Goal: Task Accomplishment & Management: Manage account settings

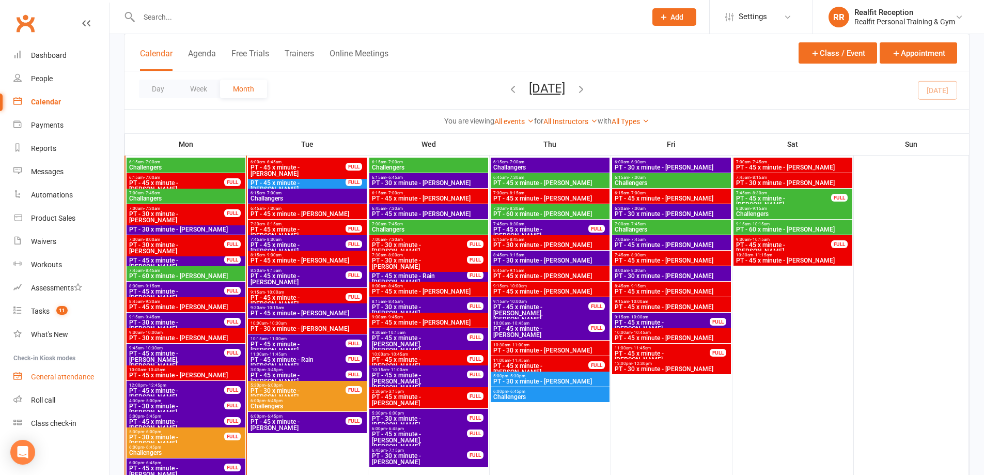
click at [54, 375] on div "General attendance" at bounding box center [62, 376] width 63 height 8
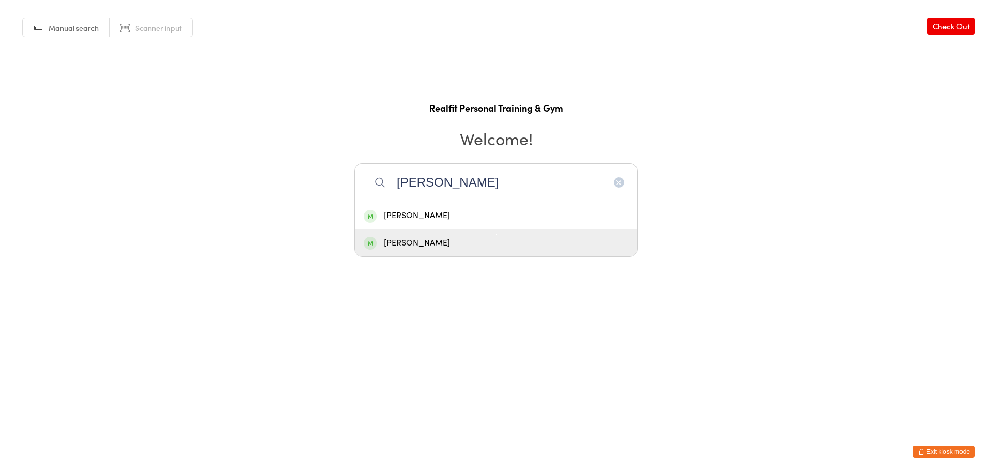
type input "[PERSON_NAME]"
click at [454, 245] on div "[PERSON_NAME]" at bounding box center [496, 243] width 264 height 14
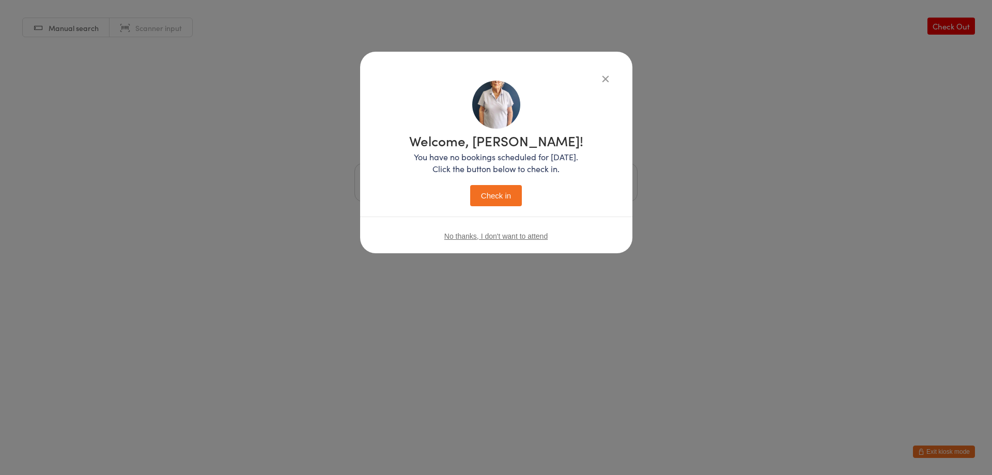
click at [490, 196] on button "Check in" at bounding box center [496, 195] width 52 height 21
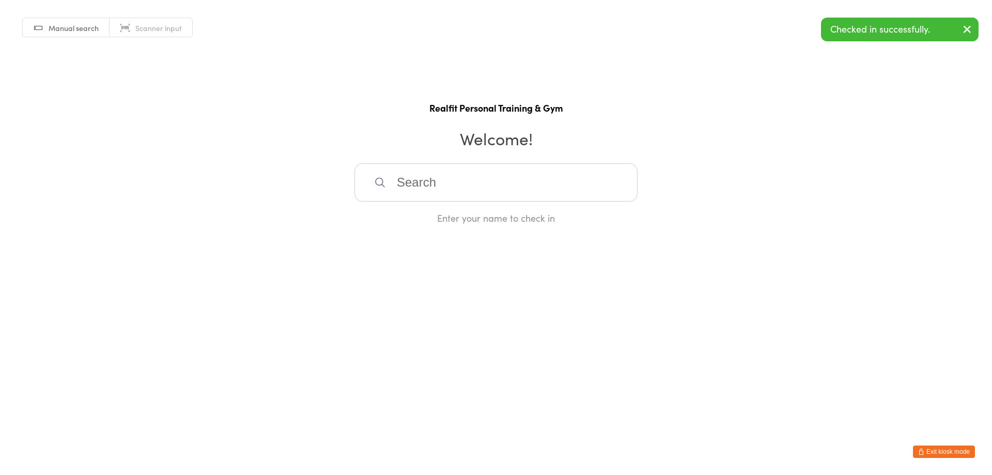
click at [490, 194] on input "search" at bounding box center [495, 182] width 283 height 38
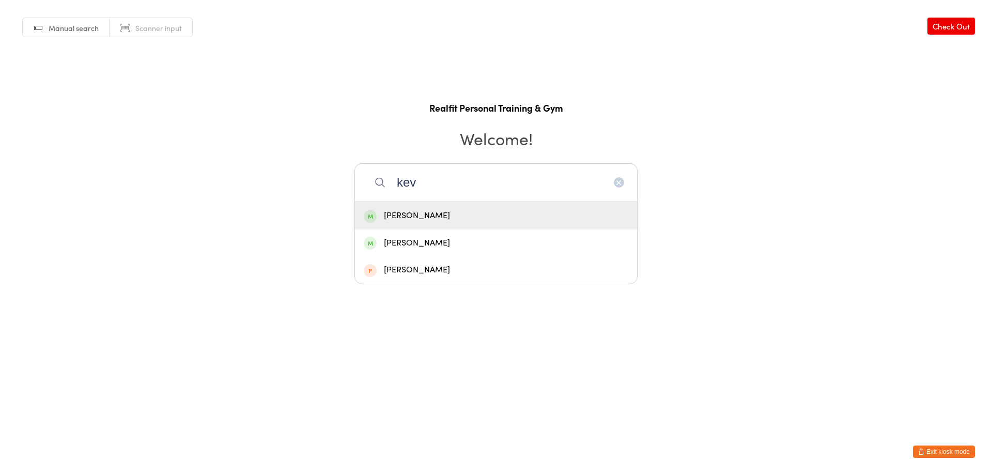
type input "kev"
click at [476, 218] on div "[PERSON_NAME]" at bounding box center [496, 216] width 264 height 14
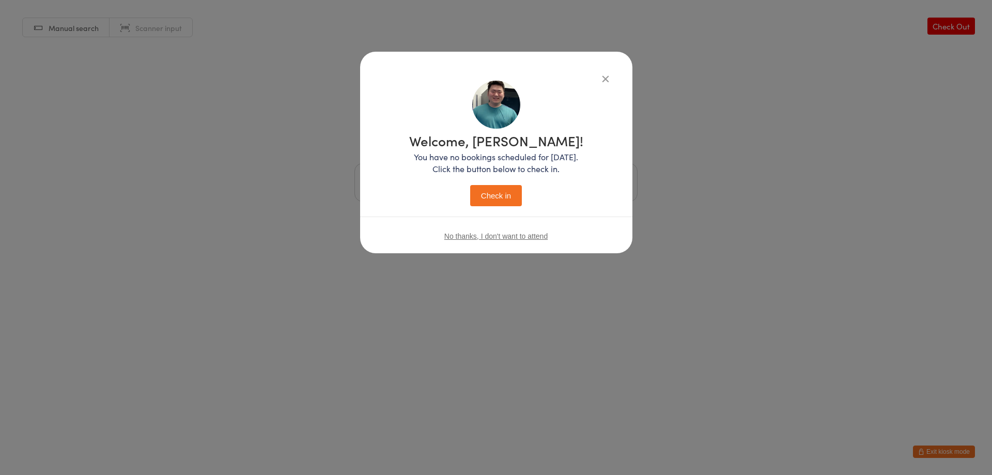
click at [496, 189] on button "Check in" at bounding box center [496, 195] width 52 height 21
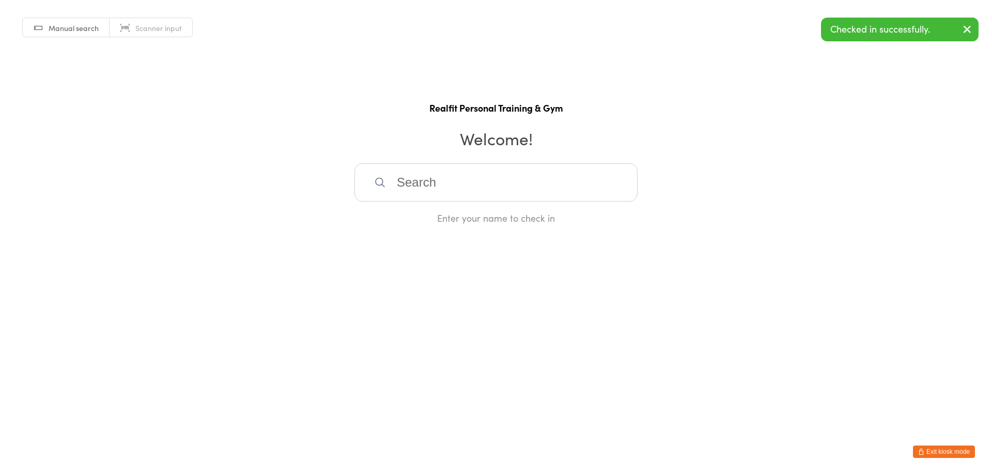
click at [943, 445] on button "Exit kiosk mode" at bounding box center [944, 451] width 62 height 12
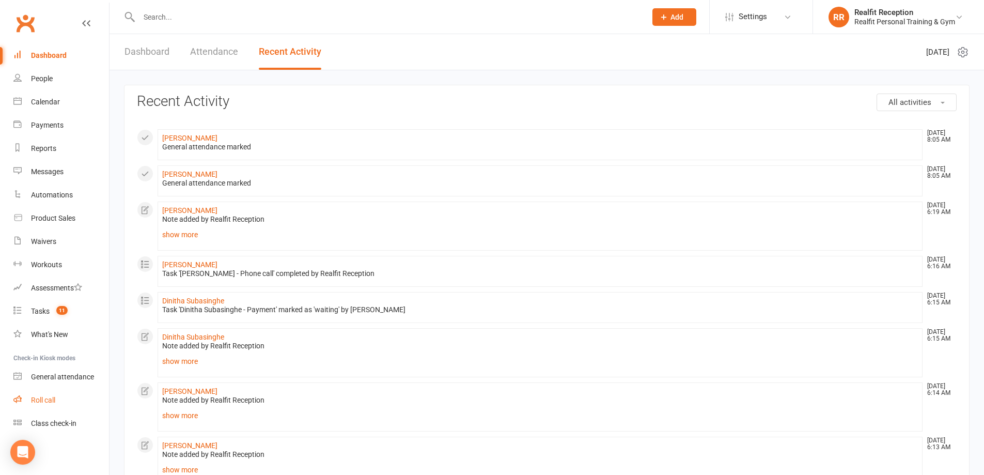
click at [39, 398] on div "Roll call" at bounding box center [43, 400] width 24 height 8
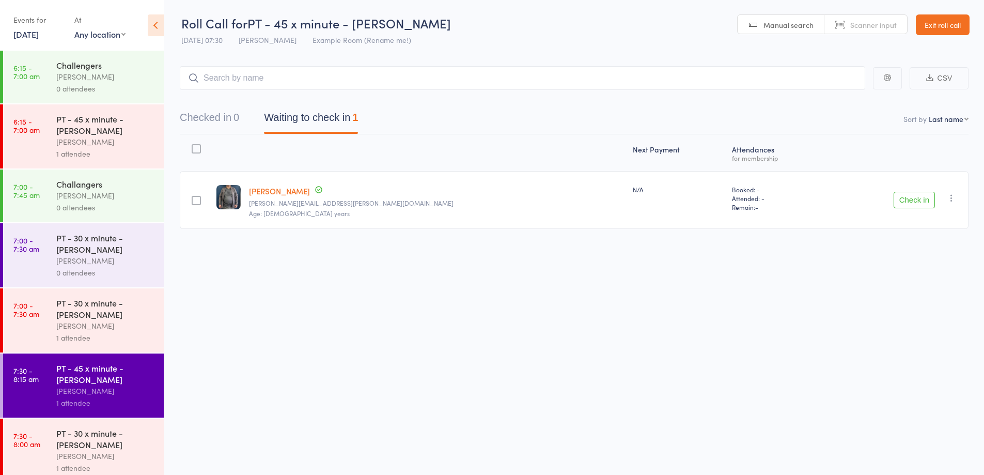
click at [913, 199] on button "Check in" at bounding box center [914, 200] width 41 height 17
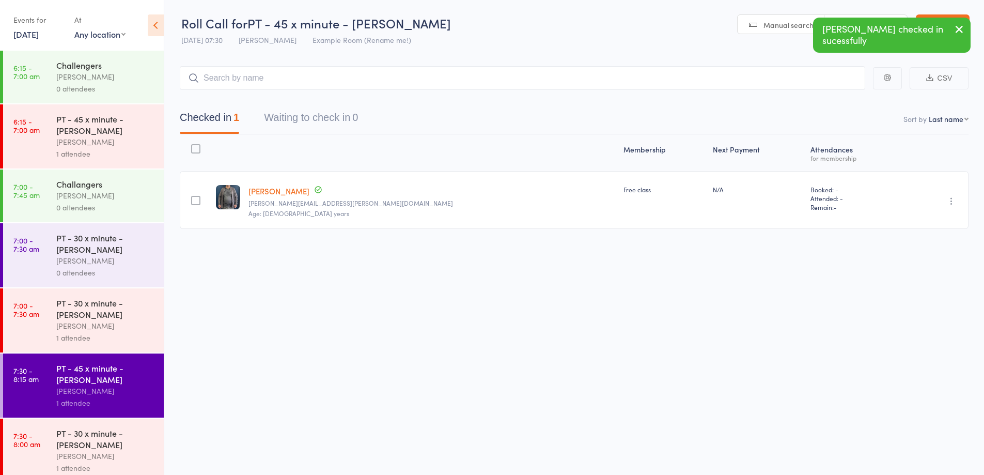
click at [93, 136] on div "David Smethurst" at bounding box center [105, 142] width 99 height 12
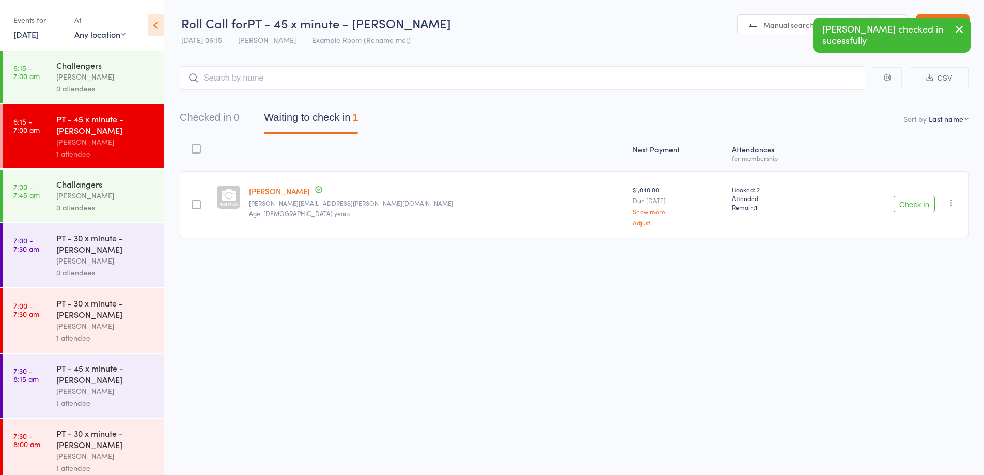
click at [920, 207] on button "Check in" at bounding box center [914, 204] width 41 height 17
click at [83, 89] on div "0 attendees" at bounding box center [105, 89] width 99 height 12
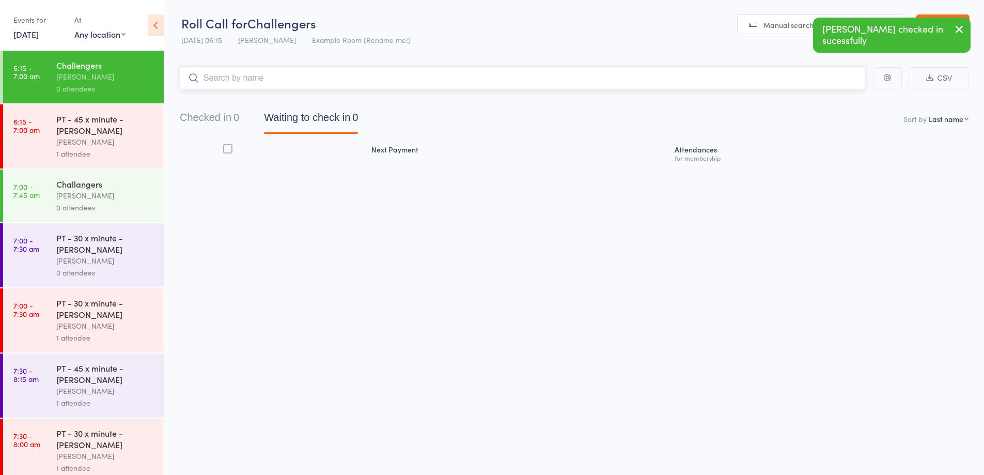
click at [249, 74] on input "search" at bounding box center [522, 78] width 685 height 24
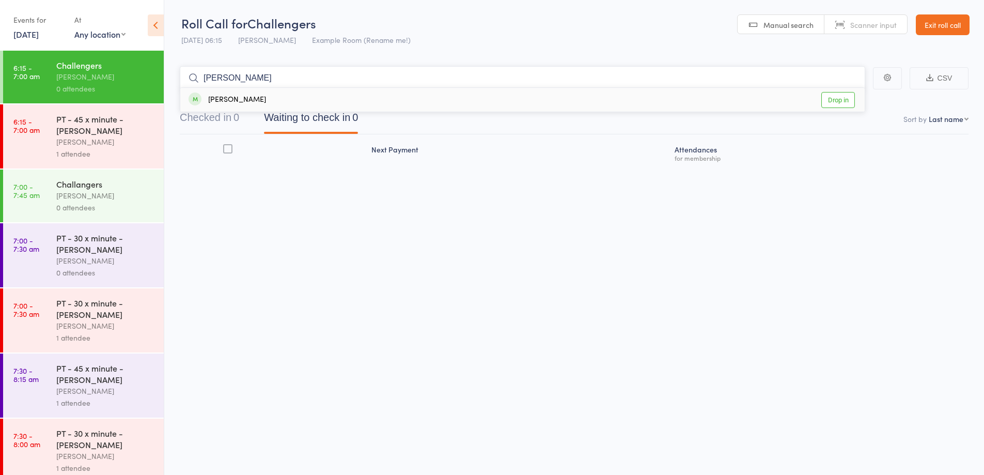
type input "kylie"
click at [328, 95] on div "Kylie Omarjee Drop in" at bounding box center [522, 100] width 684 height 24
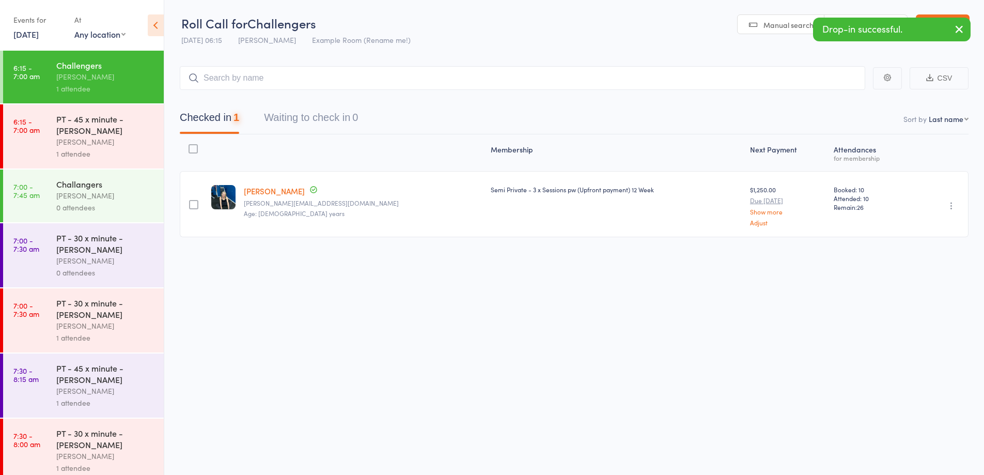
click at [117, 202] on div "0 attendees" at bounding box center [105, 207] width 99 height 12
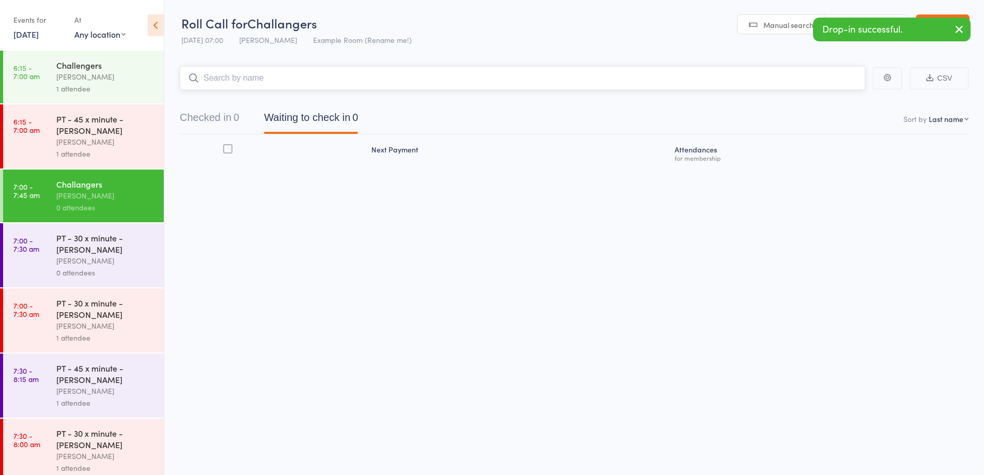
click at [231, 72] on input "search" at bounding box center [522, 78] width 685 height 24
type input "seb"
click at [228, 94] on div "Sebastian Failla" at bounding box center [227, 100] width 77 height 12
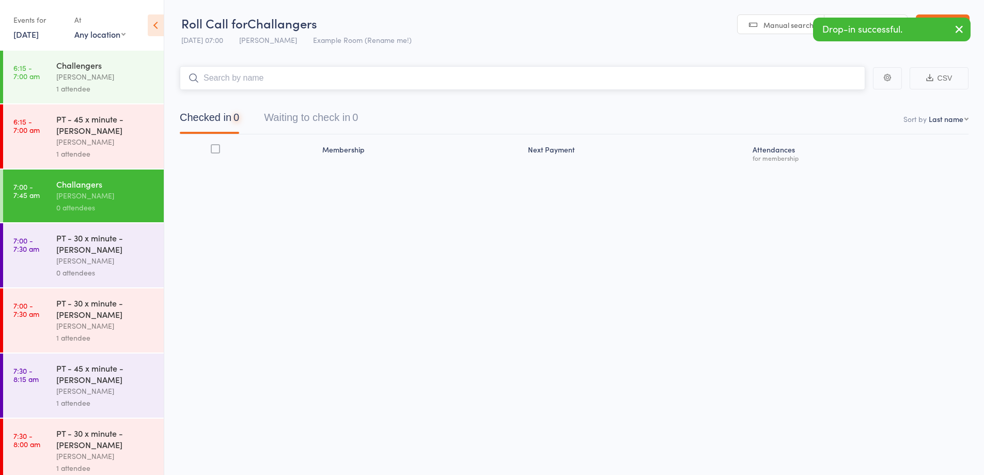
click at [231, 71] on input "search" at bounding box center [522, 78] width 685 height 24
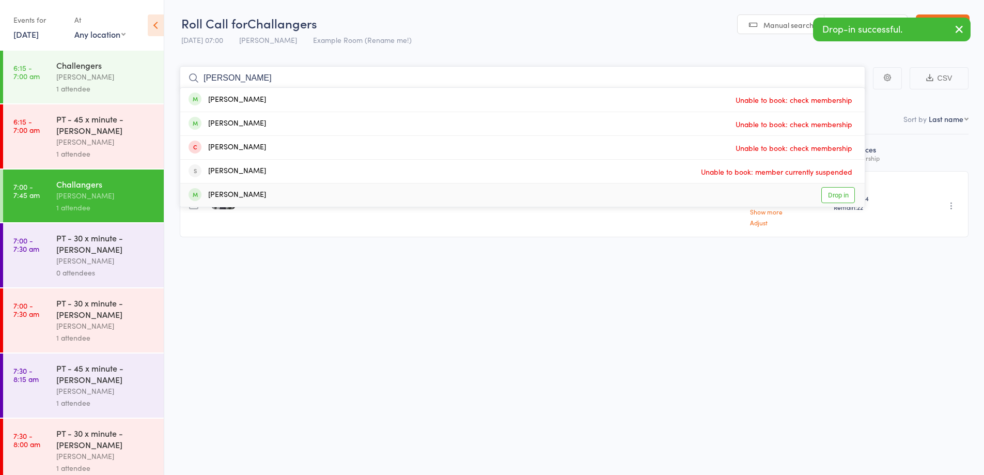
type input "peter"
click at [256, 198] on div "Peter Purcell Drop in" at bounding box center [522, 194] width 684 height 23
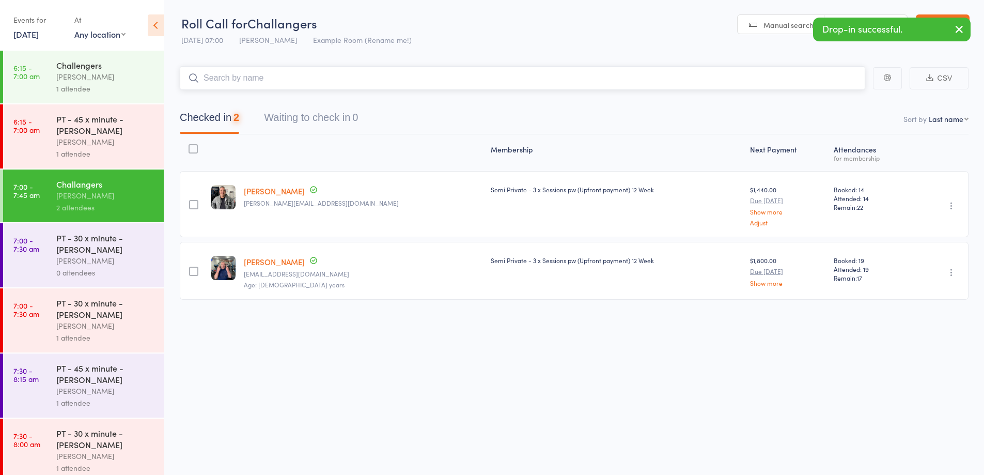
click at [257, 75] on input "search" at bounding box center [522, 78] width 685 height 24
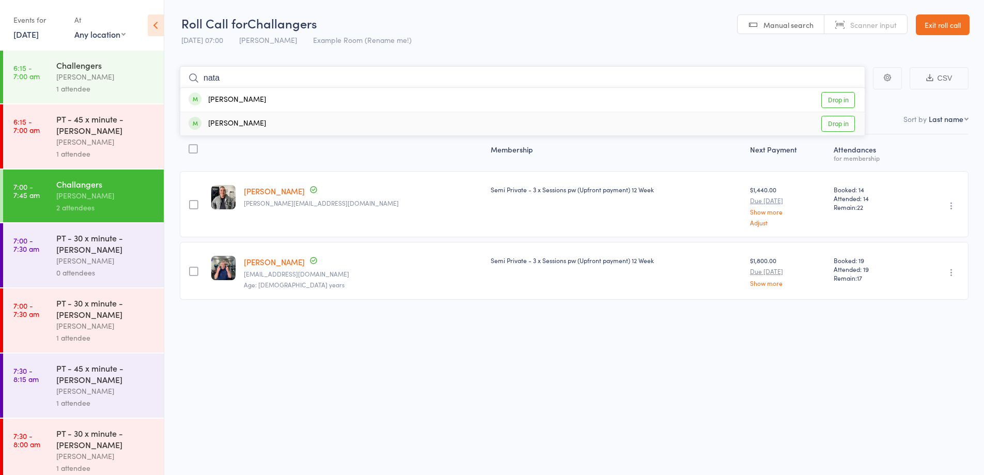
type input "nata"
click at [235, 121] on div "Natalie Baumgurtel" at bounding box center [227, 124] width 77 height 12
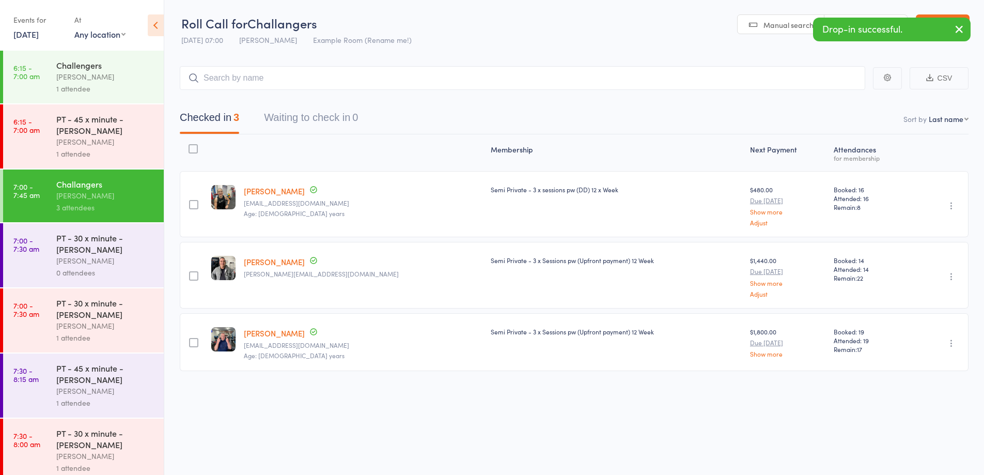
click at [129, 263] on div "Audery Perera" at bounding box center [105, 261] width 99 height 12
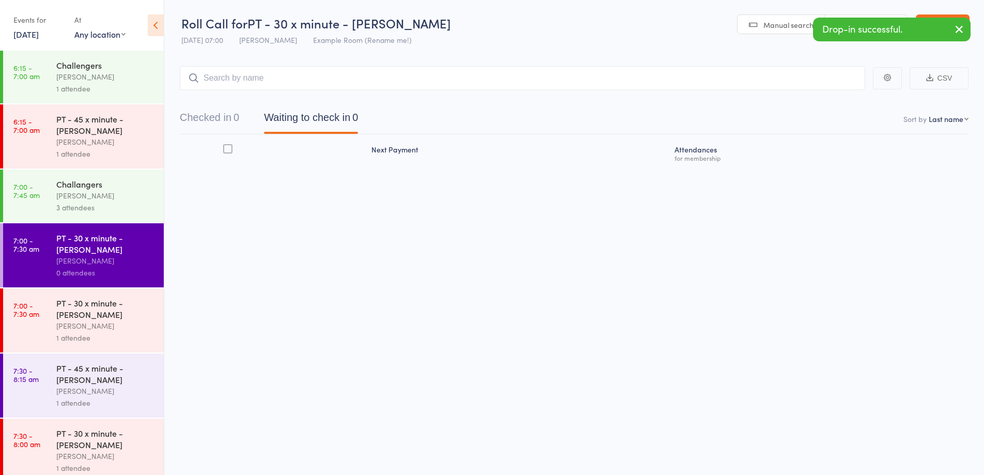
click at [754, 84] on input "search" at bounding box center [522, 78] width 685 height 24
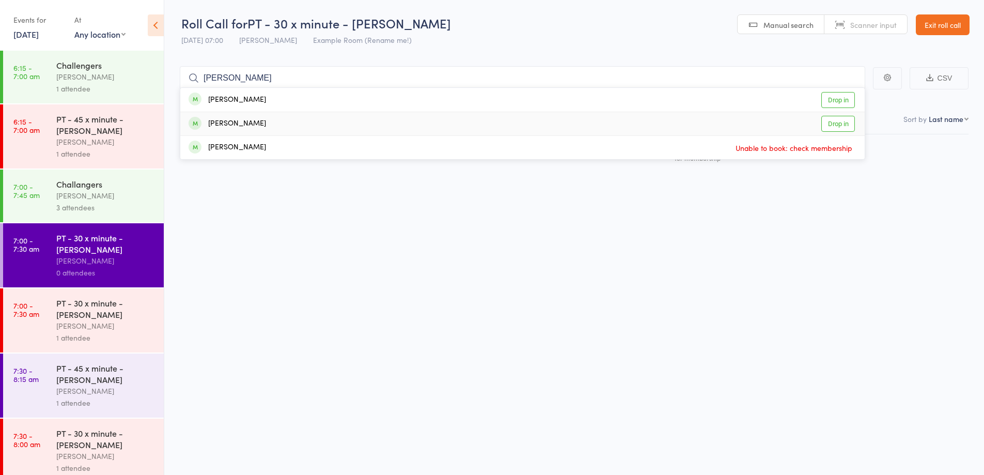
type input "tony"
click at [296, 120] on div "Tony O'Reilly Drop in" at bounding box center [522, 123] width 684 height 23
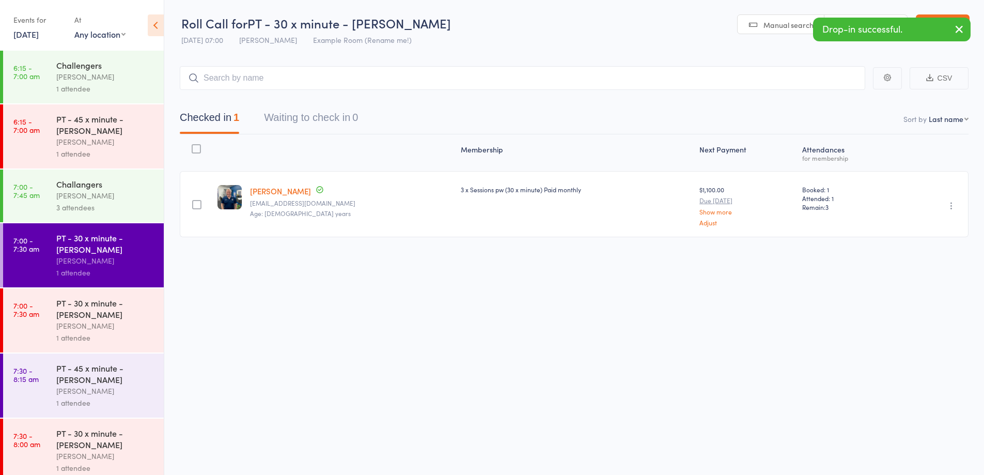
click at [123, 330] on div "[PERSON_NAME]" at bounding box center [105, 326] width 99 height 12
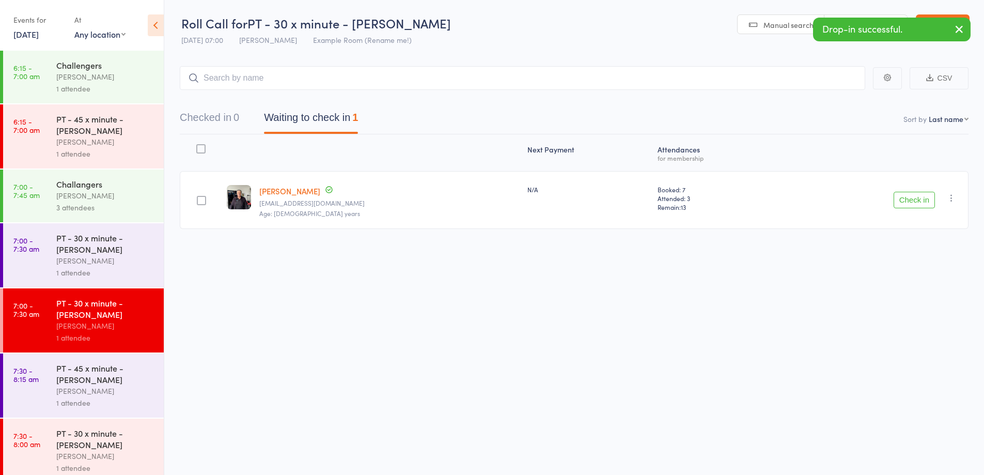
drag, startPoint x: 909, startPoint y: 202, endPoint x: 803, endPoint y: 224, distance: 108.1
click at [909, 201] on button "Check in" at bounding box center [914, 200] width 41 height 17
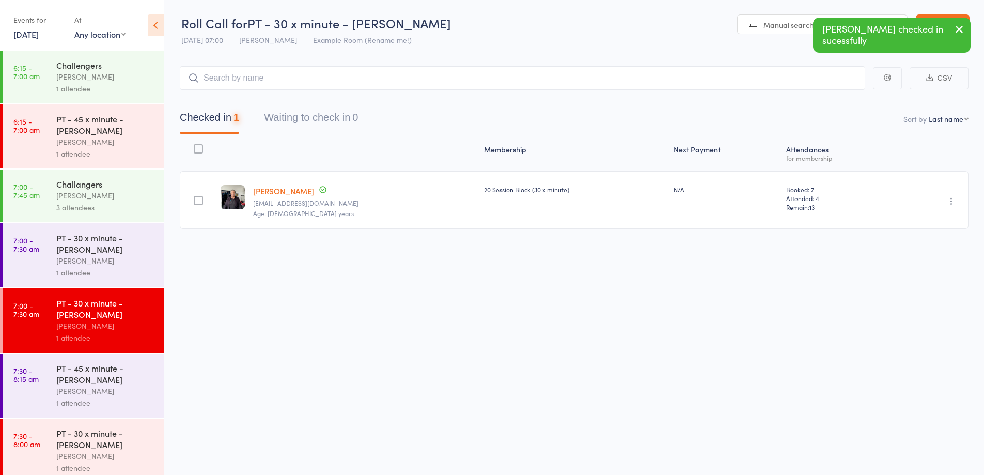
click at [107, 384] on div "PT - 45 x minute - [PERSON_NAME]" at bounding box center [105, 373] width 99 height 23
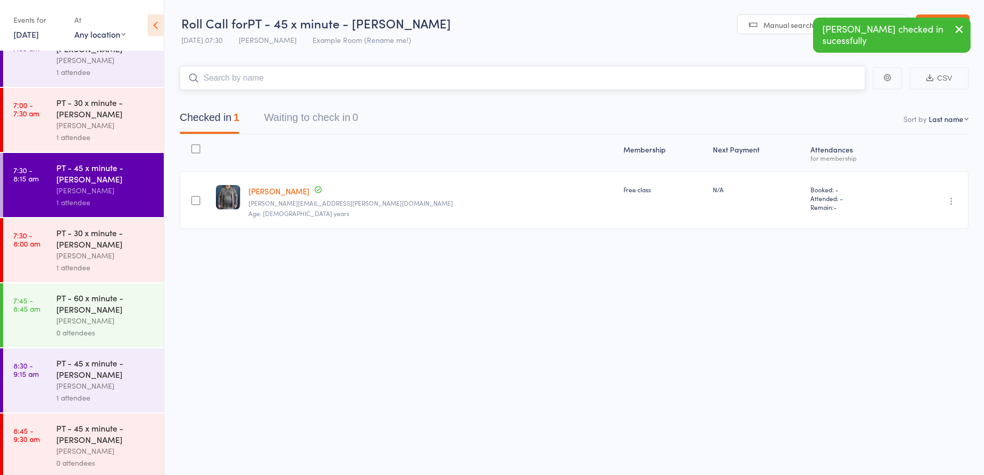
scroll to position [223, 0]
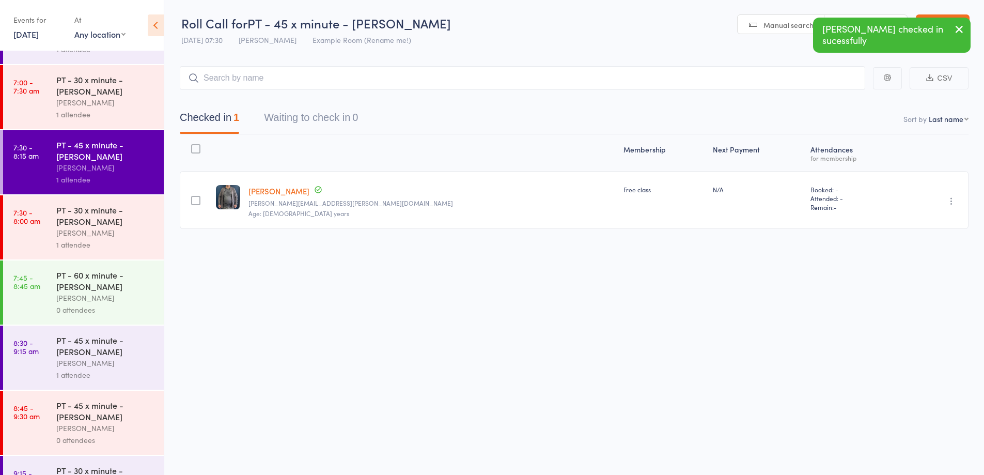
click at [120, 245] on div "1 attendee" at bounding box center [105, 245] width 99 height 12
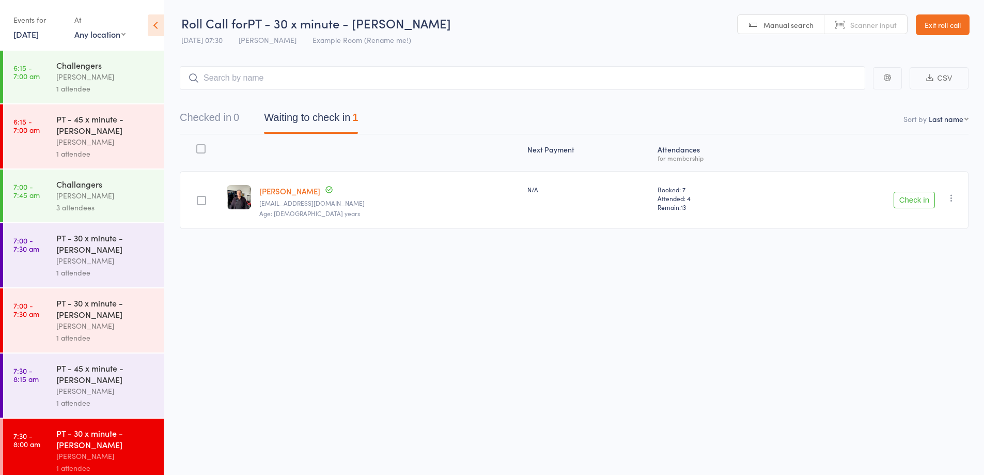
click at [914, 201] on button "Check in" at bounding box center [914, 200] width 41 height 17
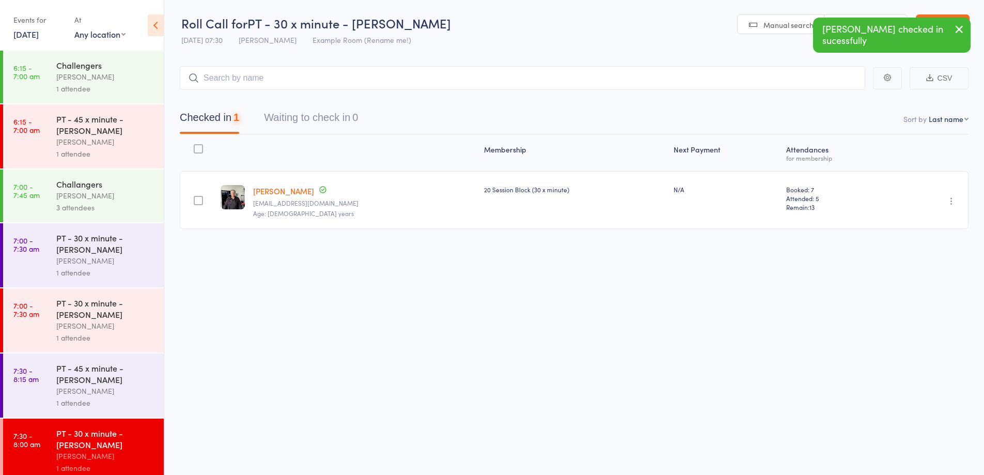
scroll to position [155, 0]
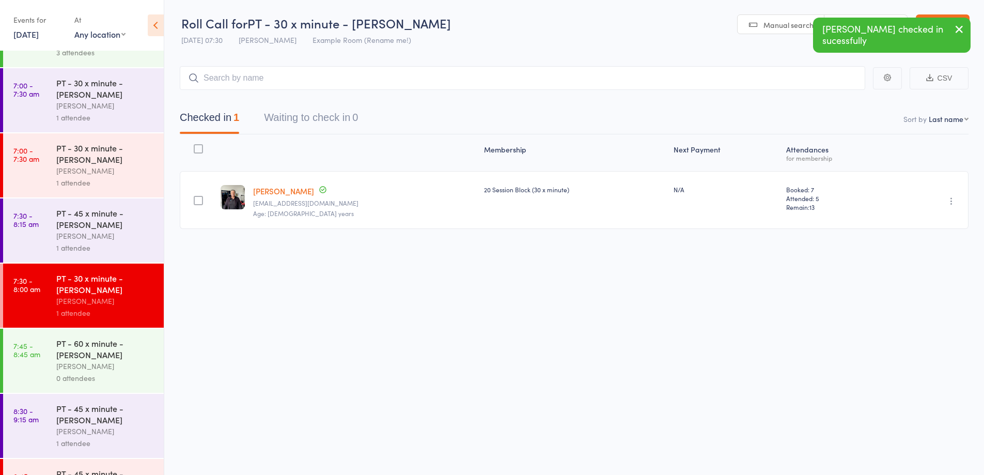
click at [111, 375] on div "0 attendees" at bounding box center [105, 378] width 99 height 12
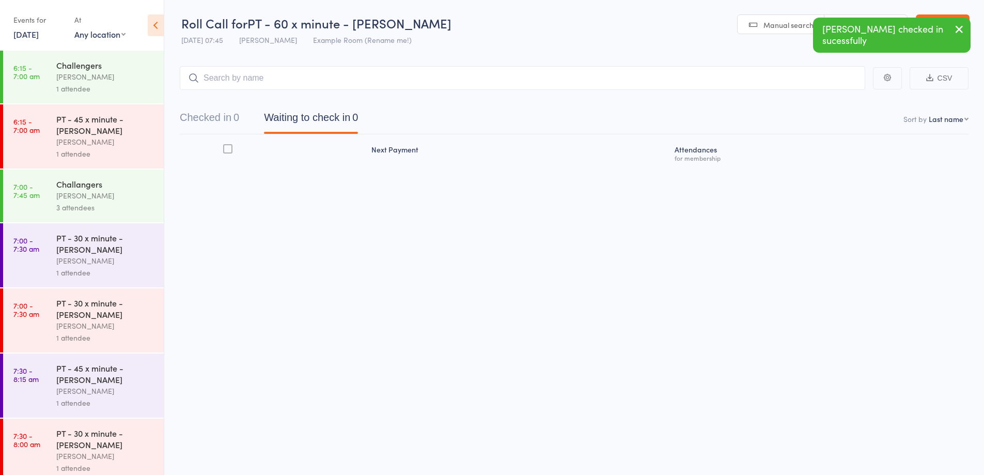
click at [503, 76] on input "search" at bounding box center [522, 78] width 685 height 24
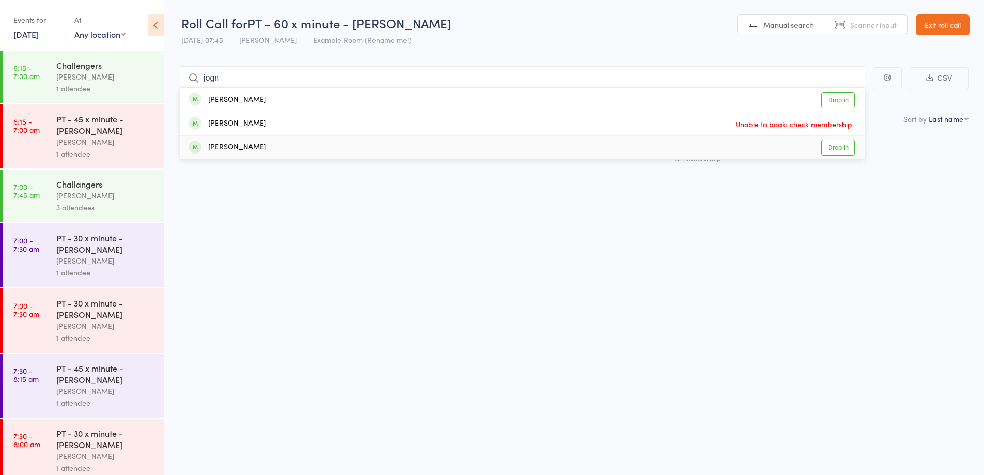
type input "jogn"
click at [252, 145] on div "John Feng Drop in" at bounding box center [522, 147] width 684 height 23
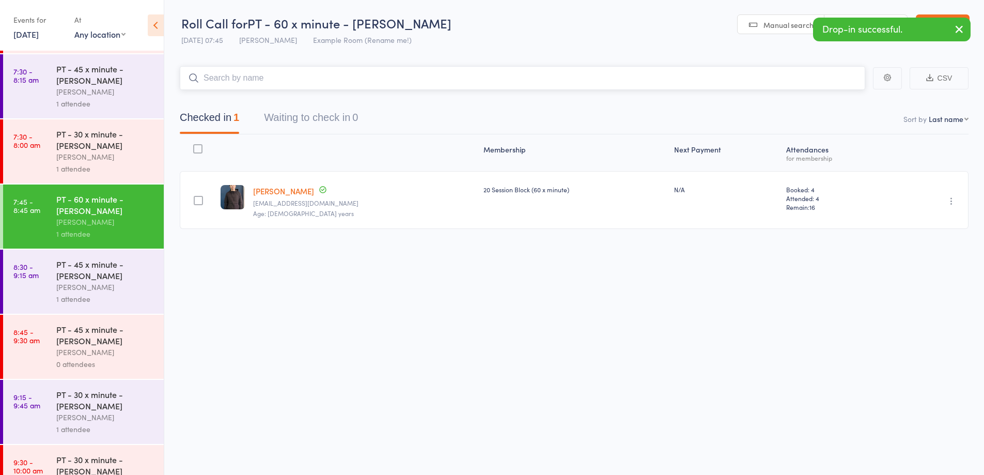
scroll to position [303, 0]
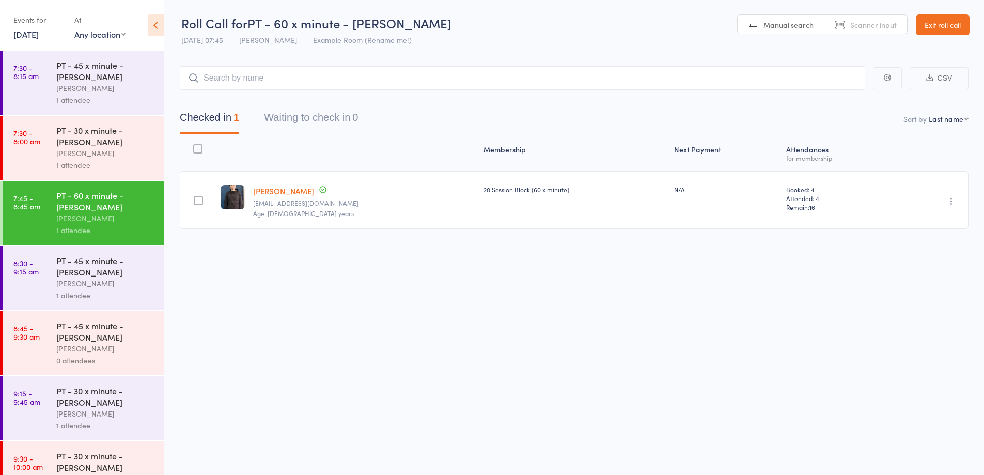
click at [947, 28] on link "Exit roll call" at bounding box center [943, 24] width 54 height 21
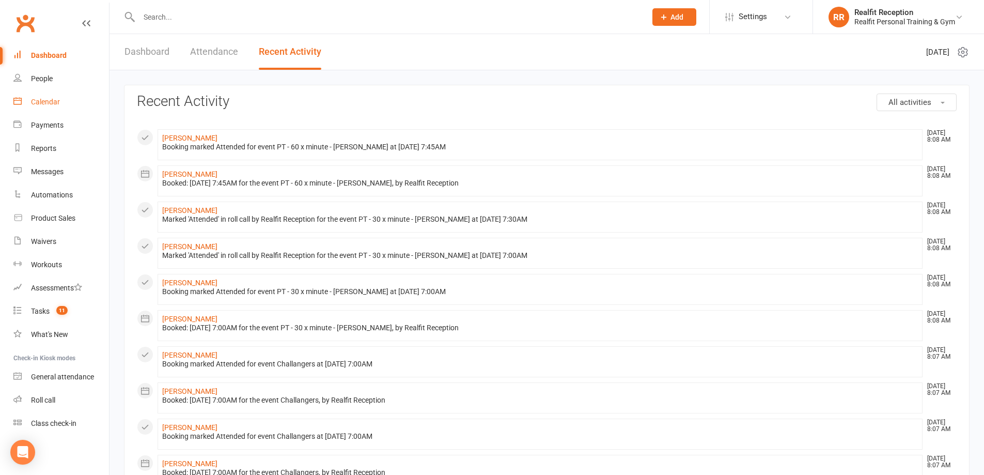
click at [44, 105] on div "Calendar" at bounding box center [45, 102] width 29 height 8
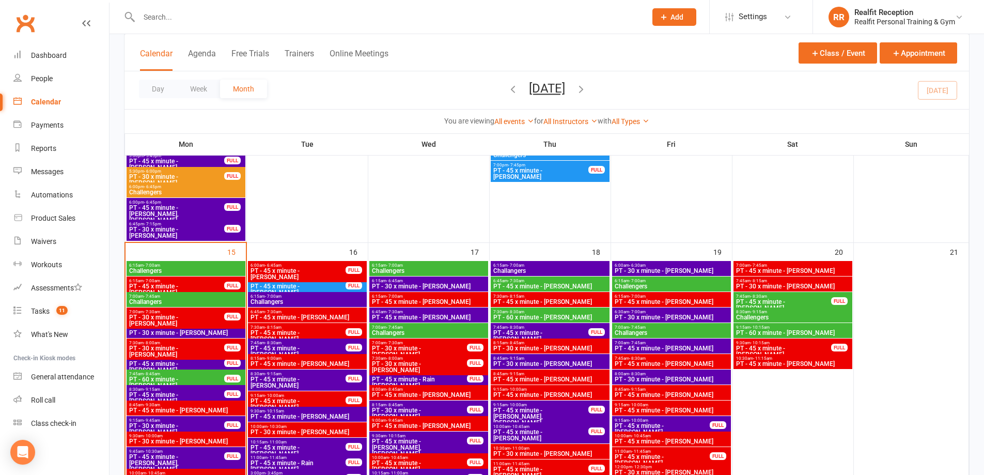
scroll to position [826, 0]
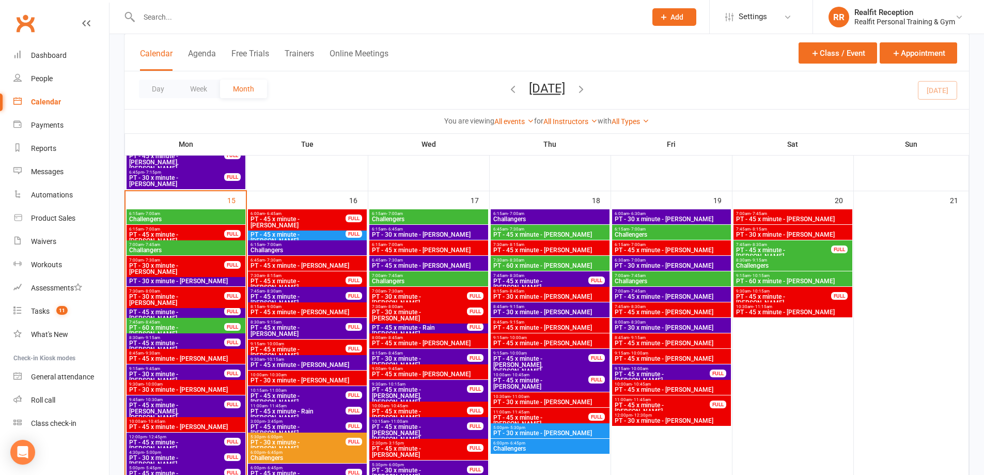
click at [436, 233] on span "PT - 30 x minute - Tony O'reilly" at bounding box center [428, 234] width 115 height 6
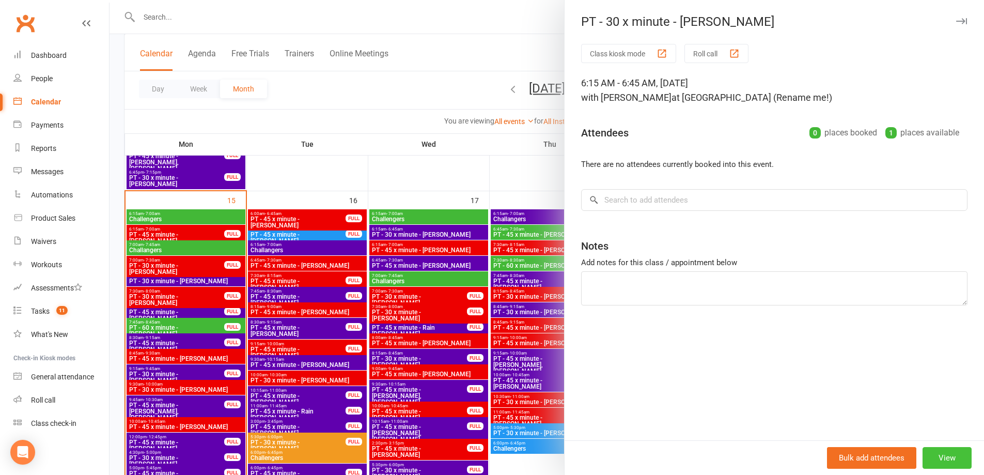
click at [932, 451] on button "View" at bounding box center [946, 458] width 49 height 22
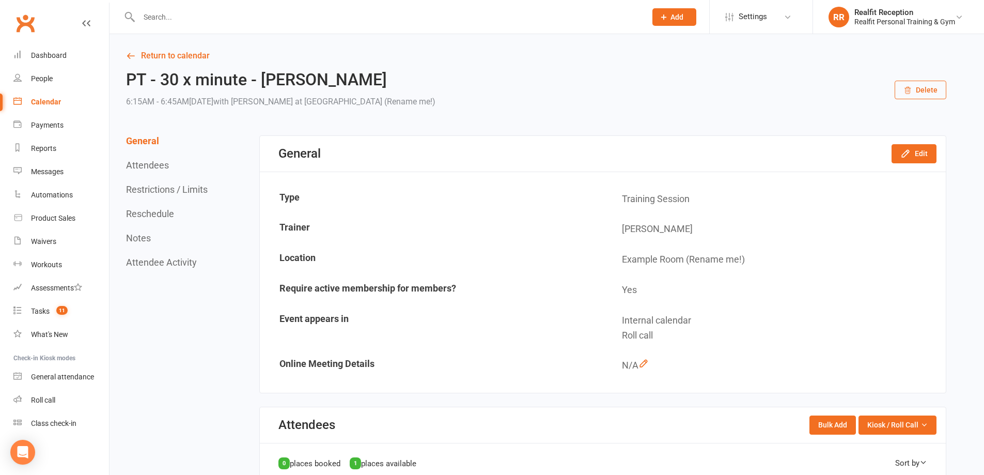
click at [918, 94] on button "Delete" at bounding box center [921, 90] width 52 height 19
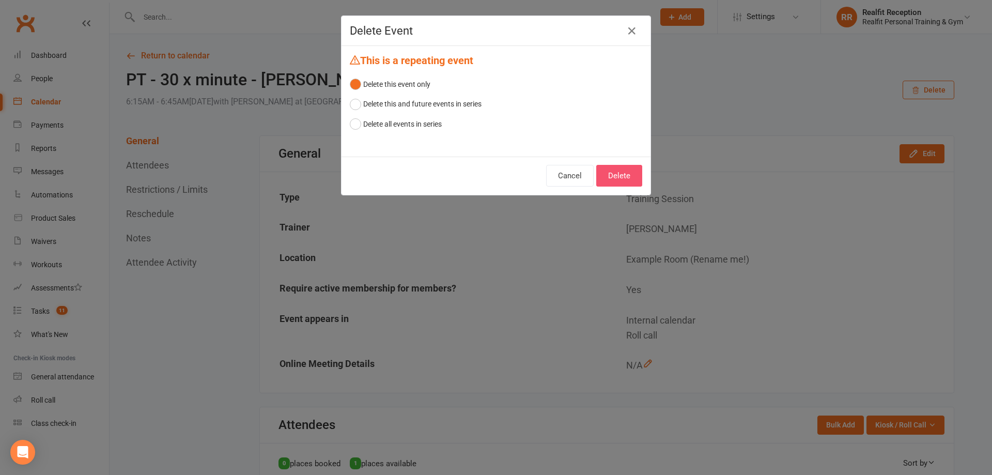
click at [606, 174] on button "Delete" at bounding box center [619, 176] width 46 height 22
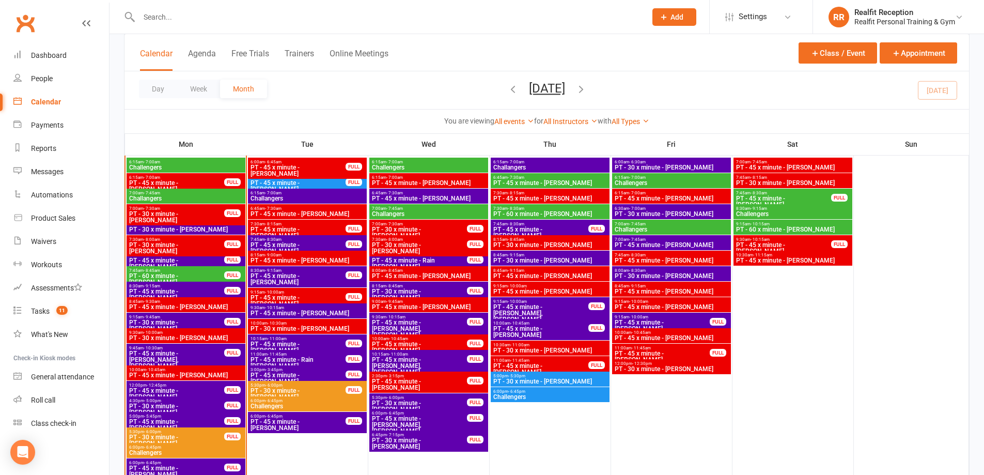
scroll to position [930, 0]
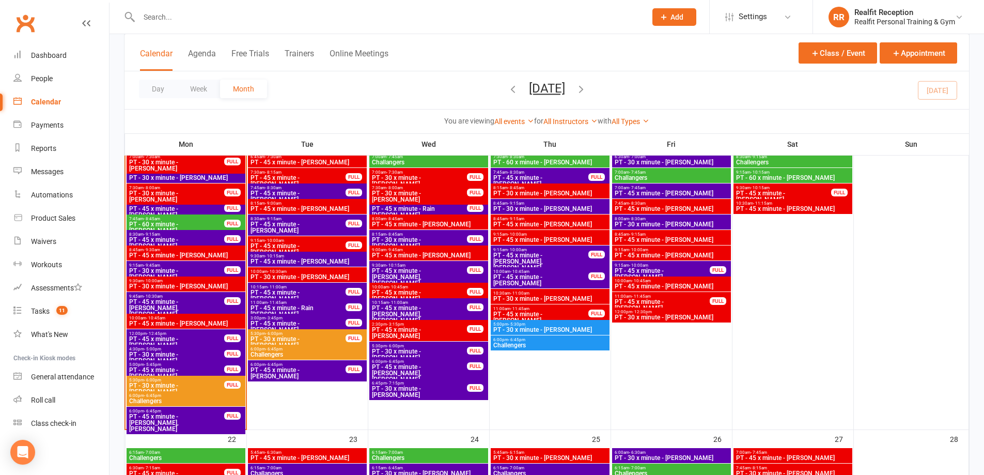
click at [191, 353] on span "PT - 30 x minute - Anu O'rielly" at bounding box center [177, 357] width 96 height 12
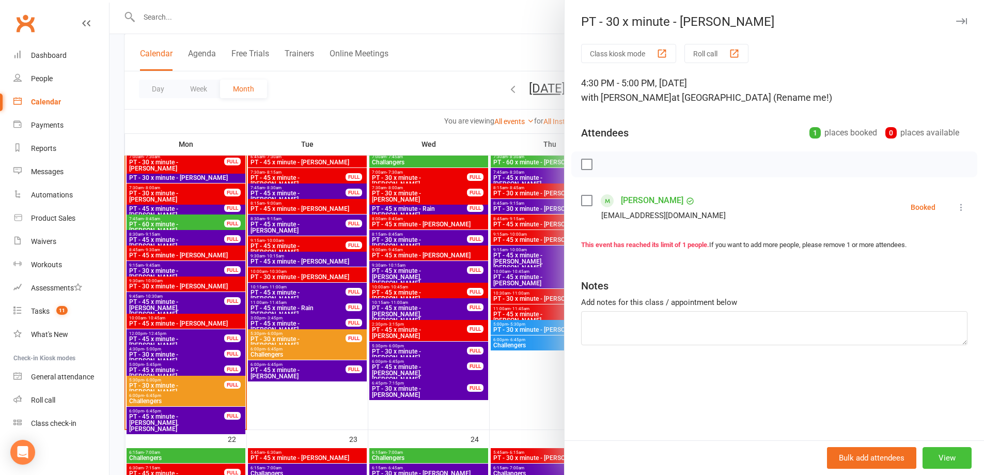
click at [949, 455] on button "View" at bounding box center [946, 458] width 49 height 22
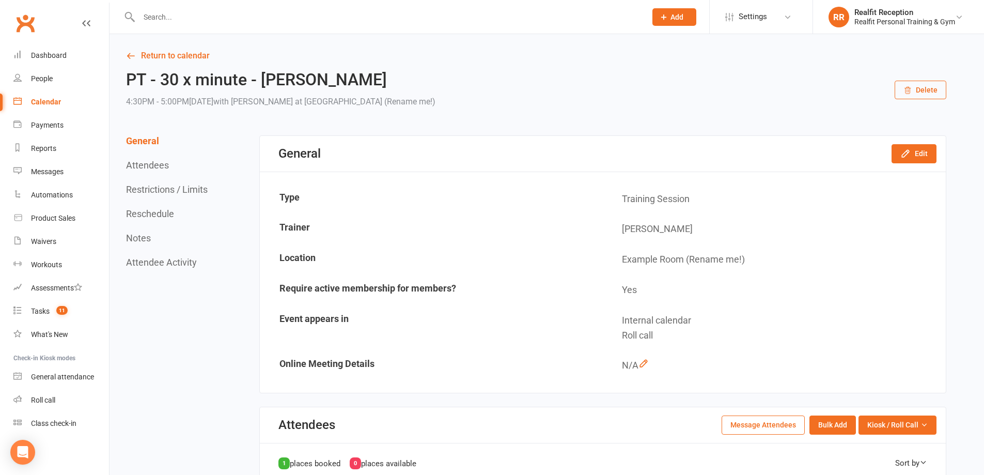
click at [919, 92] on button "Delete" at bounding box center [921, 90] width 52 height 19
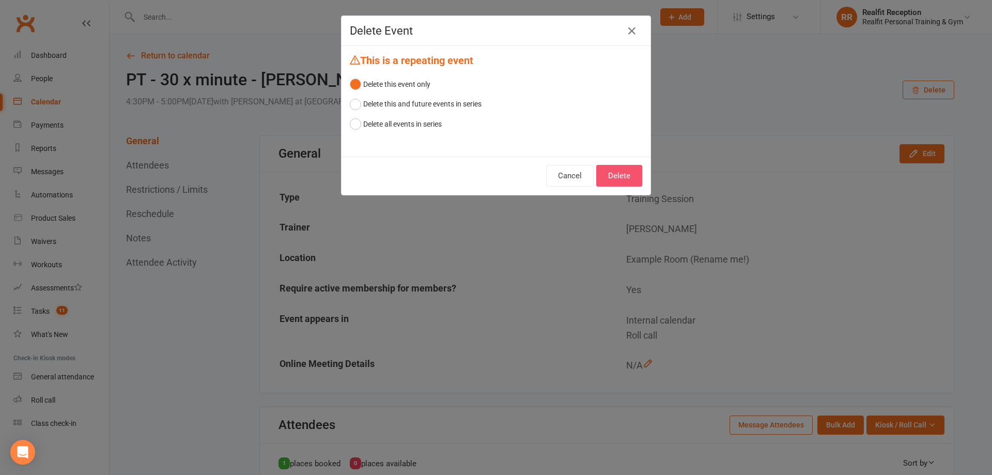
click at [618, 174] on button "Delete" at bounding box center [619, 176] width 46 height 22
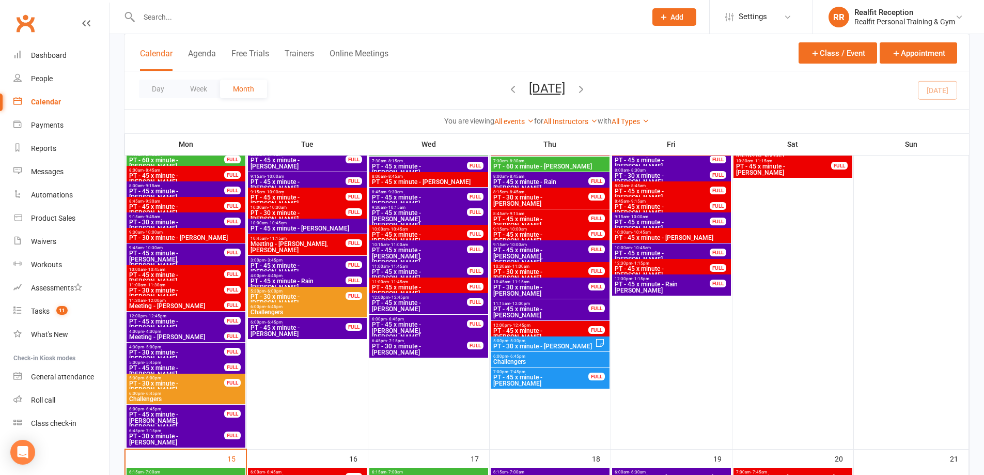
scroll to position [723, 0]
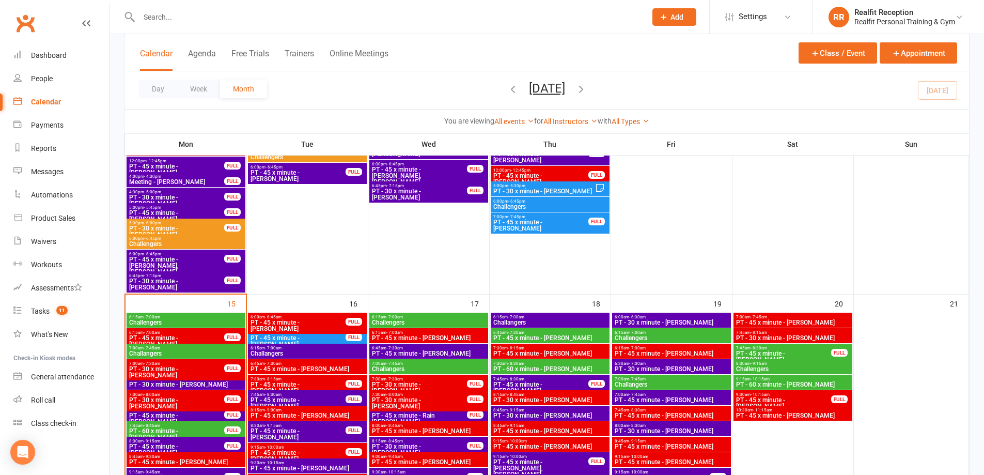
click at [296, 333] on span "6:00am - 6:45am" at bounding box center [298, 332] width 96 height 5
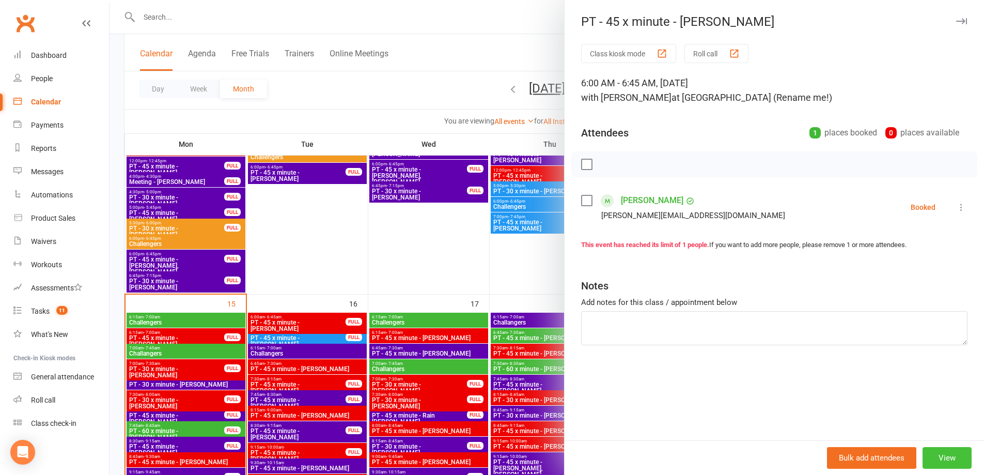
click at [928, 458] on button "View" at bounding box center [946, 458] width 49 height 22
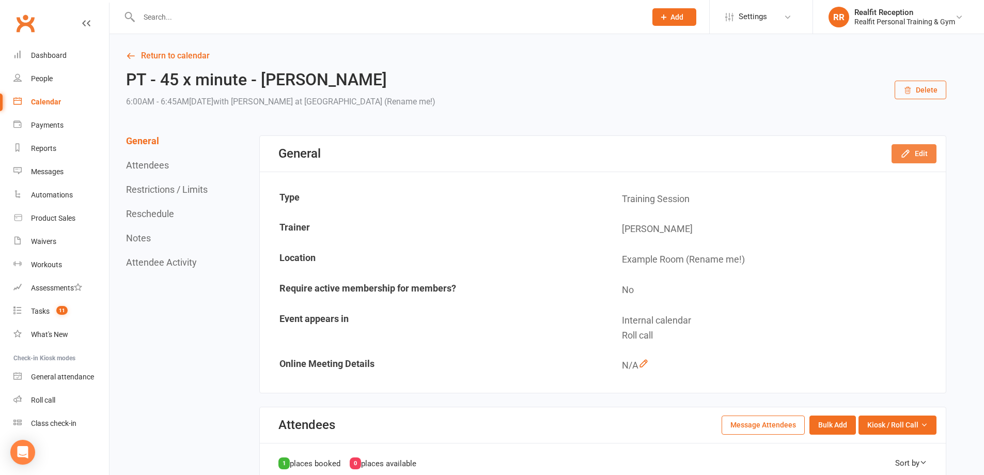
click at [918, 152] on button "Edit" at bounding box center [913, 153] width 45 height 19
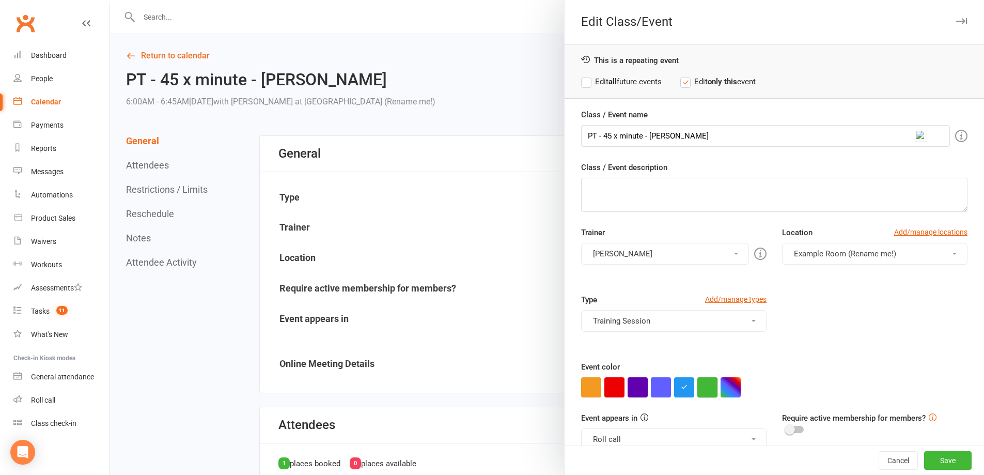
click at [704, 390] on button "button" at bounding box center [707, 387] width 20 height 20
click at [638, 254] on button "Darrell Valerio" at bounding box center [665, 254] width 168 height 22
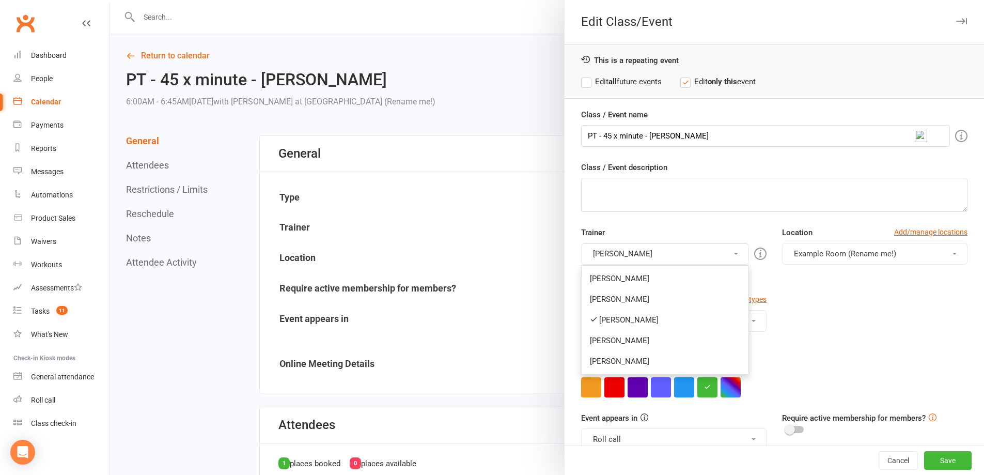
drag, startPoint x: 630, startPoint y: 317, endPoint x: 628, endPoint y: 306, distance: 11.1
click at [630, 316] on link "Darrell Valerio" at bounding box center [665, 319] width 167 height 21
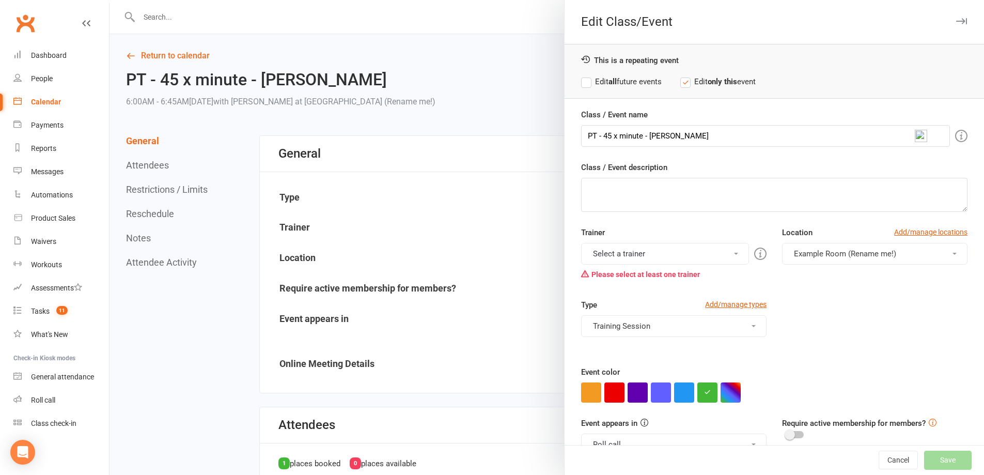
click at [625, 258] on button "Select a trainer" at bounding box center [665, 254] width 168 height 22
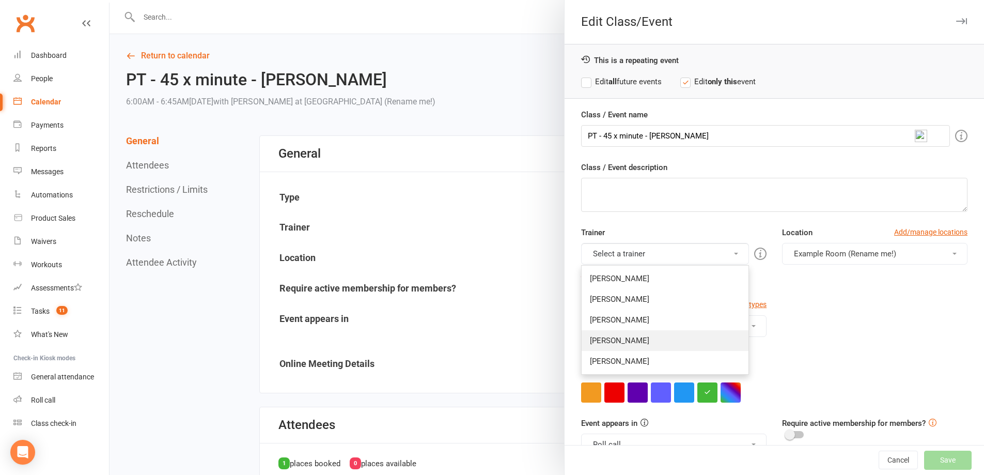
click at [613, 338] on link "Max Reilly" at bounding box center [665, 340] width 167 height 21
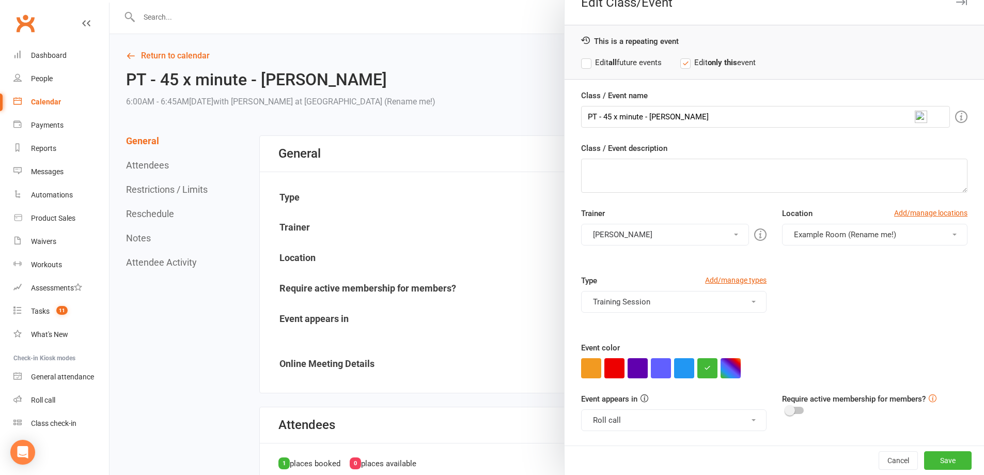
scroll to position [103, 0]
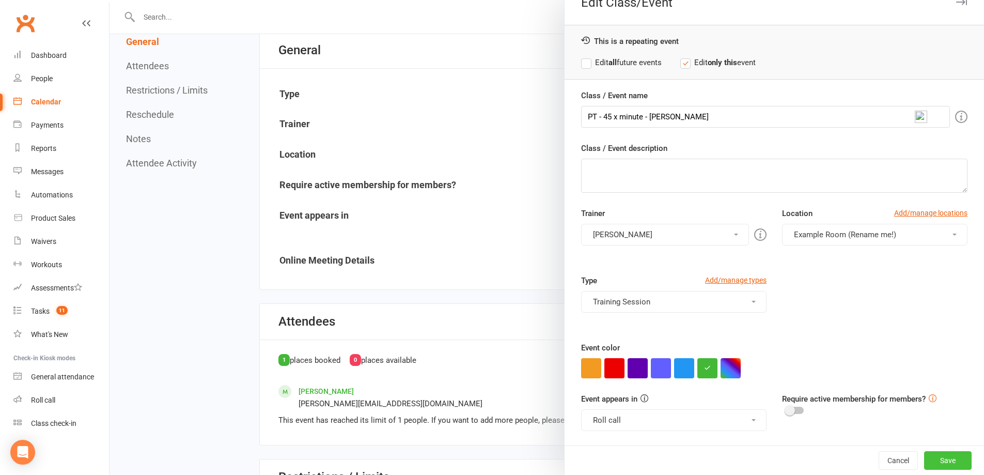
click at [941, 455] on button "Save" at bounding box center [948, 460] width 48 height 19
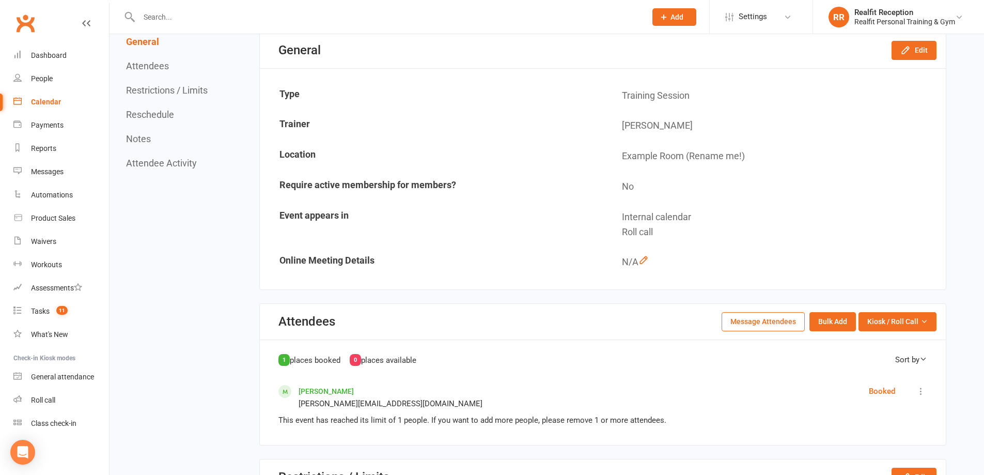
scroll to position [0, 0]
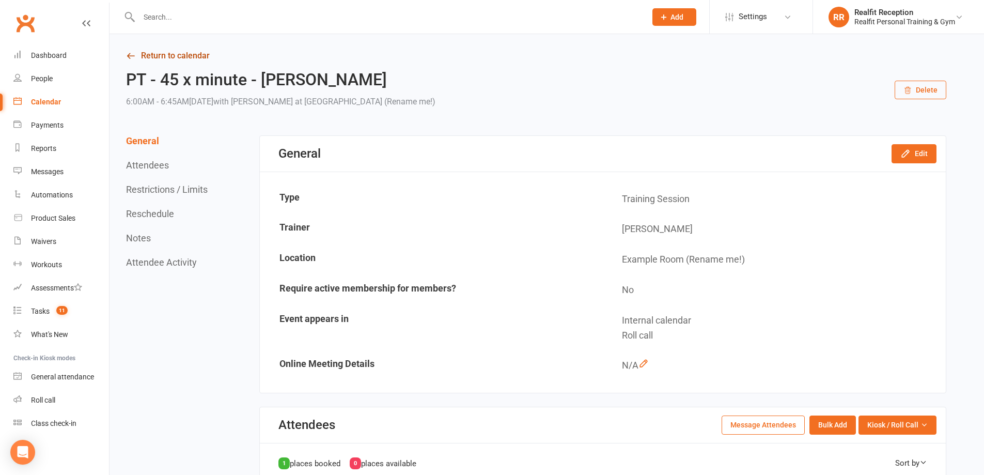
click at [156, 54] on link "Return to calendar" at bounding box center [536, 56] width 820 height 14
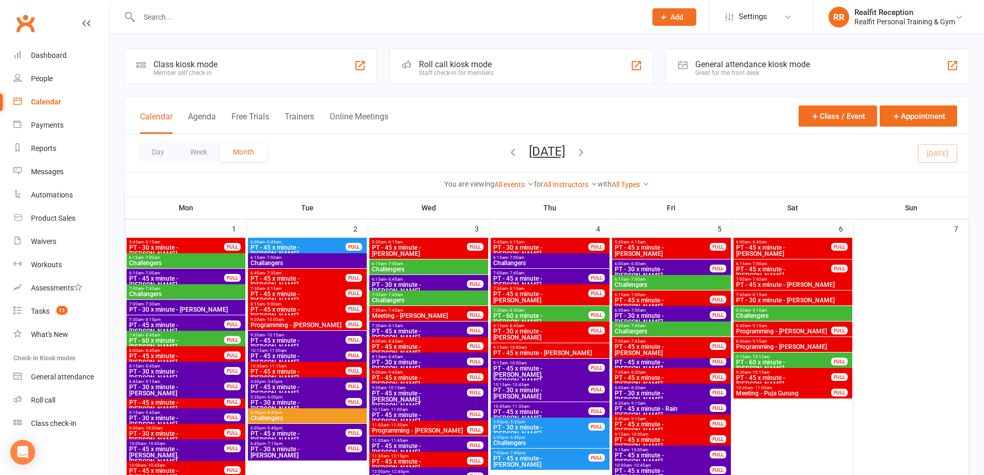
scroll to position [826, 0]
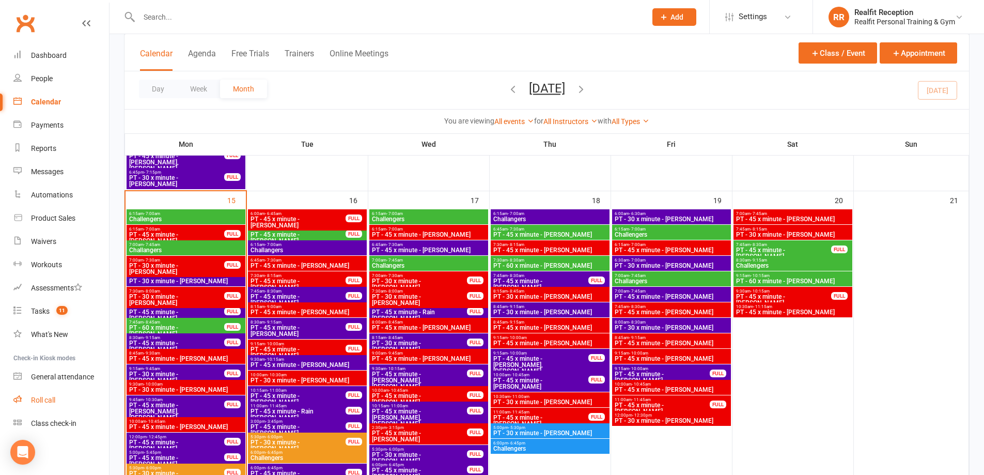
click at [46, 403] on div "Roll call" at bounding box center [43, 400] width 24 height 8
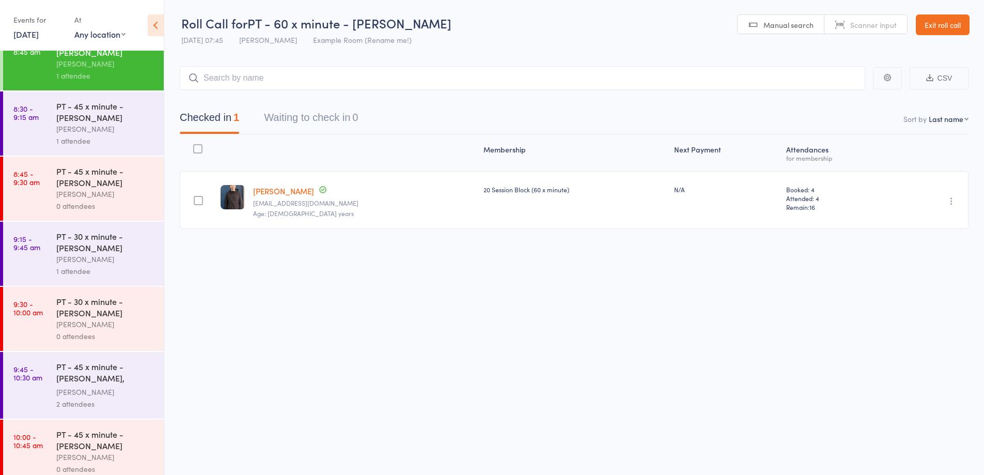
scroll to position [456, 0]
click at [118, 139] on div "1 attendee" at bounding box center [105, 142] width 99 height 12
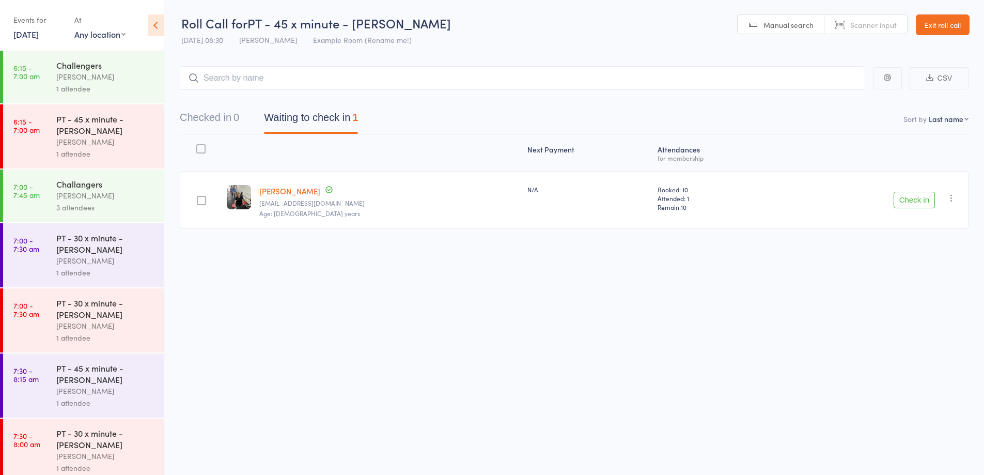
click at [925, 199] on button "Check in" at bounding box center [914, 200] width 41 height 17
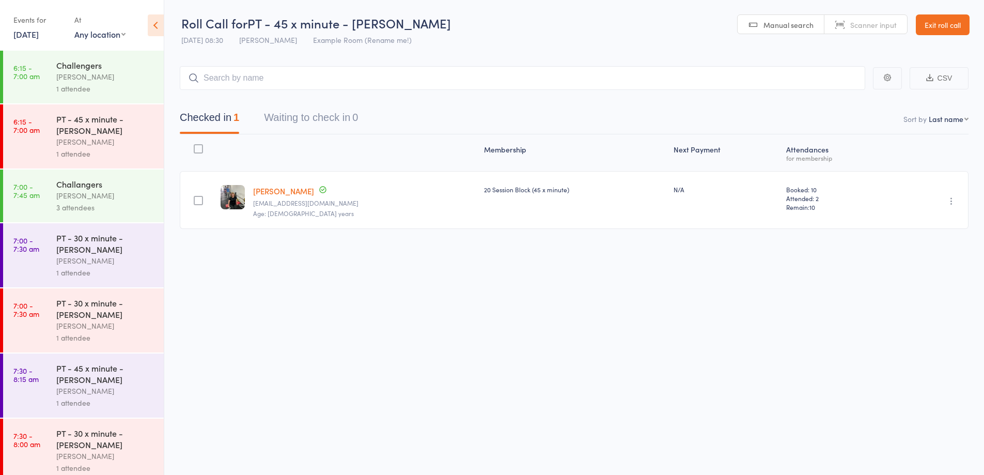
click at [947, 25] on link "Exit roll call" at bounding box center [943, 24] width 54 height 21
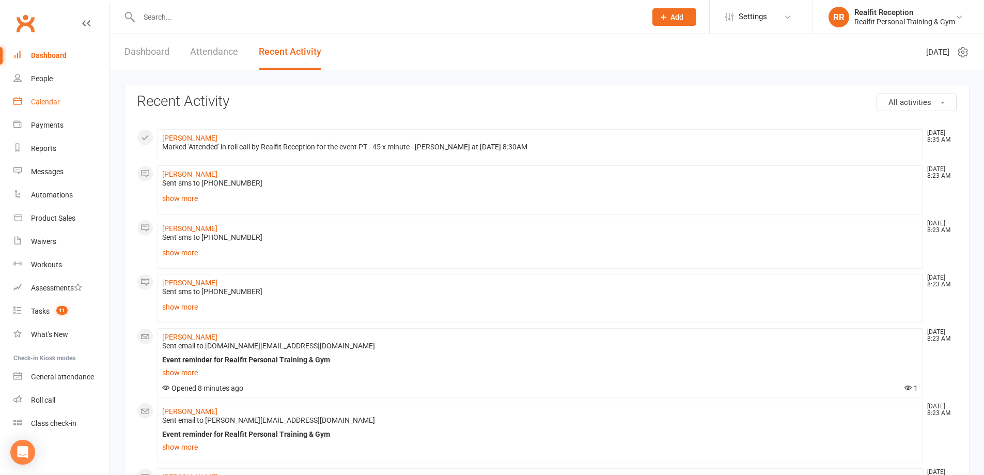
click at [40, 96] on link "Calendar" at bounding box center [61, 101] width 96 height 23
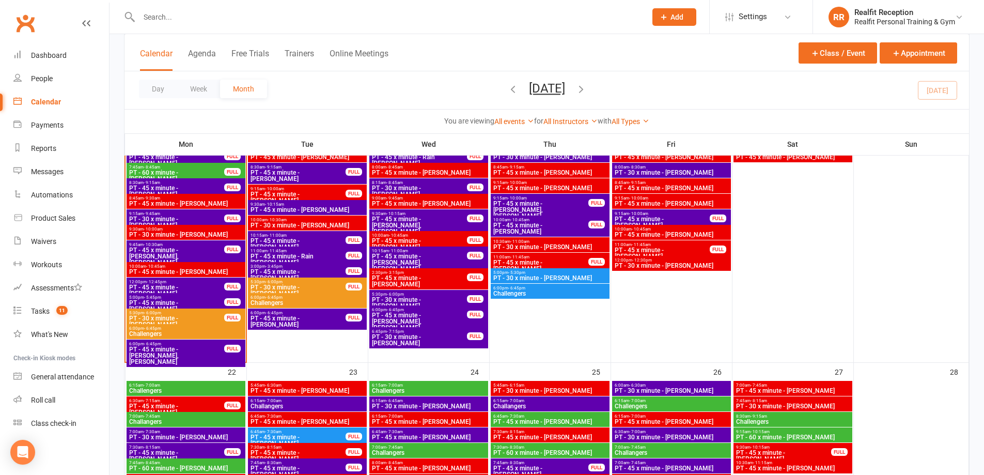
scroll to position [1188, 0]
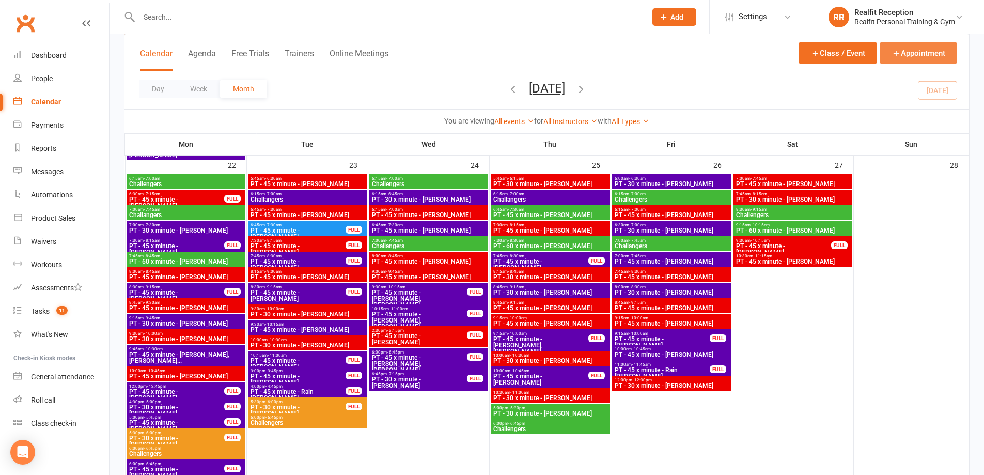
click at [899, 53] on icon "button" at bounding box center [895, 53] width 9 height 9
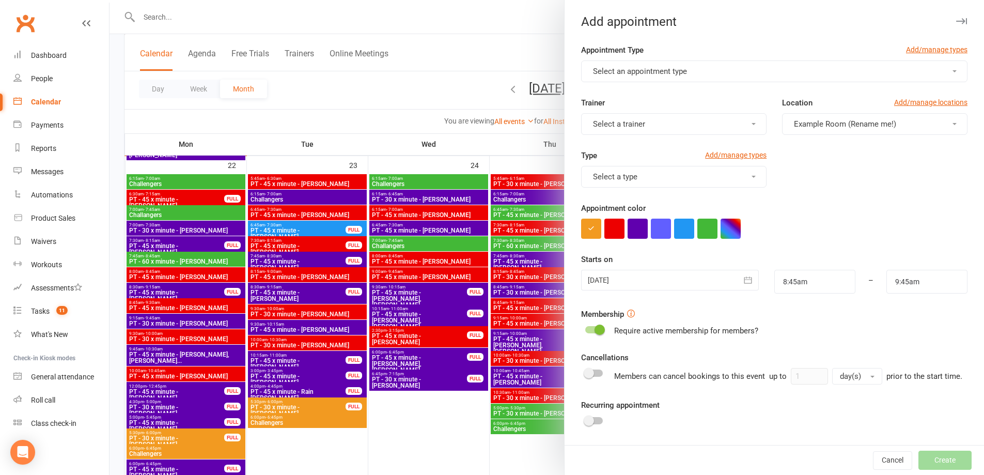
click at [667, 72] on span "Select an appointment type" at bounding box center [640, 71] width 94 height 9
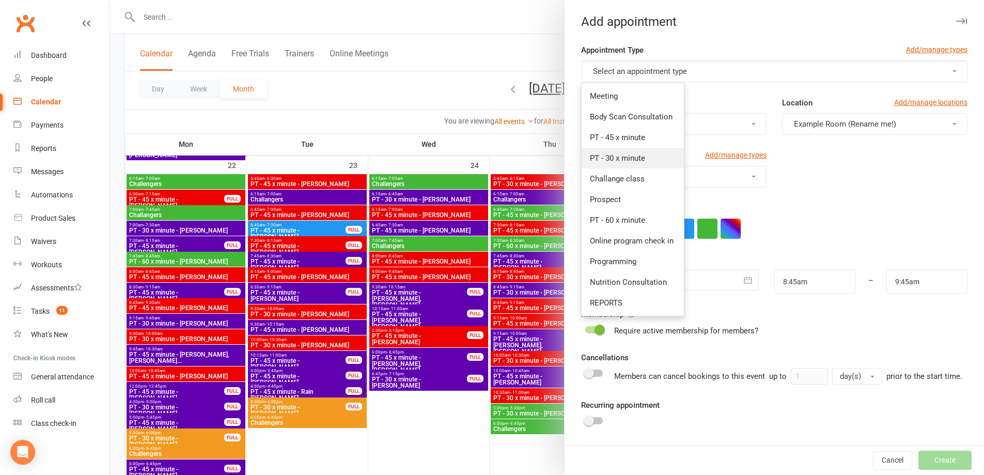
click at [637, 156] on span "PT - 30 x minute" at bounding box center [617, 157] width 55 height 9
type input "9:15am"
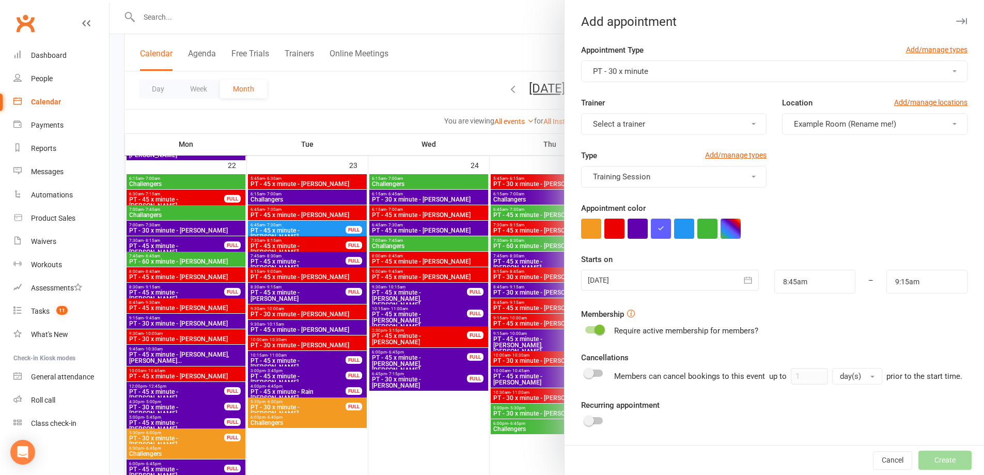
click at [638, 124] on span "Select a trainer" at bounding box center [619, 123] width 52 height 9
click at [634, 230] on span "David Smethurst" at bounding box center [619, 231] width 59 height 9
click at [605, 226] on button "button" at bounding box center [614, 228] width 20 height 20
click at [810, 286] on input "8:45am" at bounding box center [814, 282] width 81 height 24
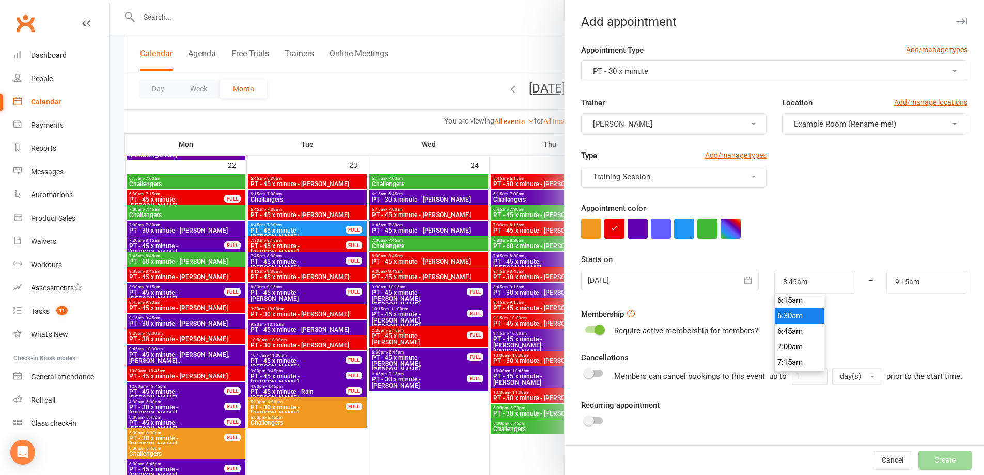
type input "6:30am"
click at [792, 315] on li "6:30am" at bounding box center [800, 315] width 50 height 15
click at [909, 271] on input "9:15am" at bounding box center [926, 282] width 81 height 24
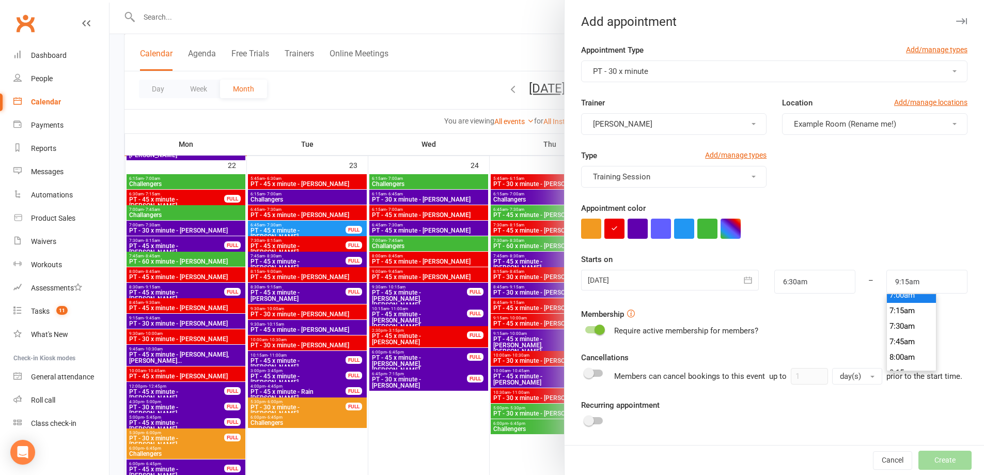
type input "7:00am"
click at [905, 296] on li "7:00am" at bounding box center [912, 294] width 50 height 15
click at [630, 279] on div at bounding box center [669, 280] width 177 height 21
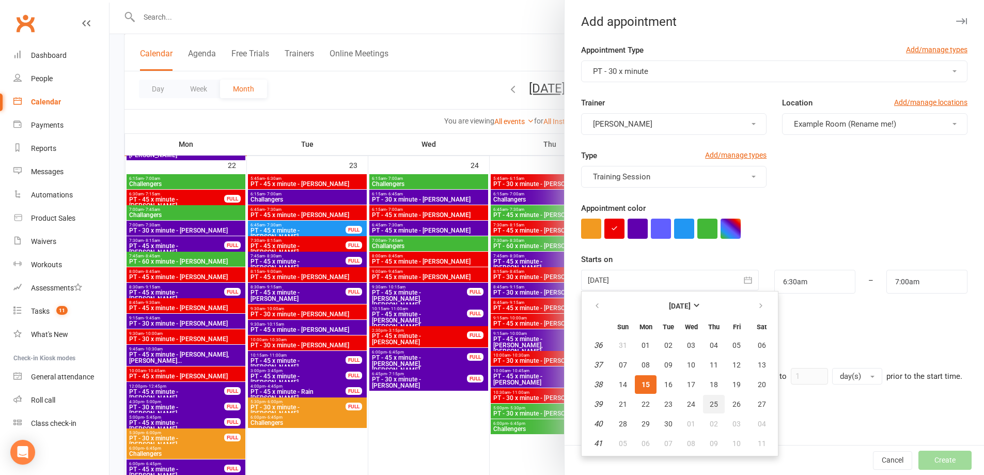
click at [711, 402] on span "25" at bounding box center [714, 404] width 8 height 8
type input "25 Sep 2025"
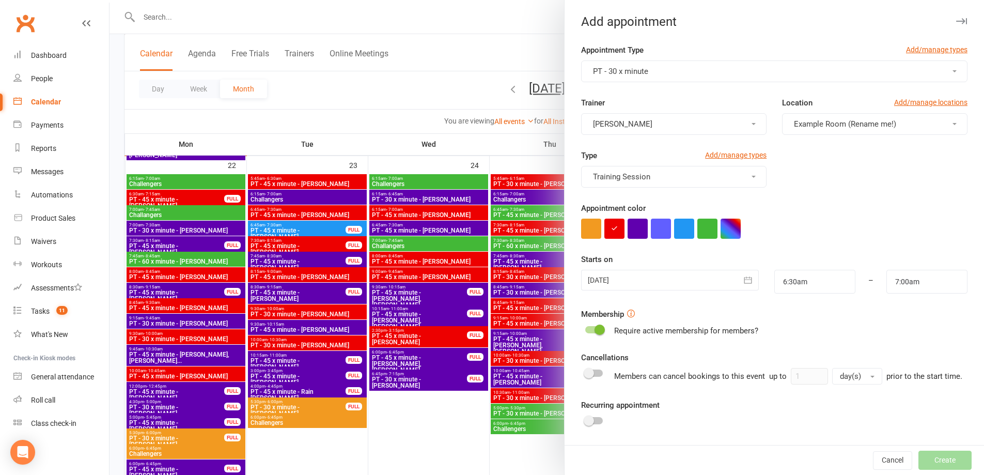
scroll to position [62, 0]
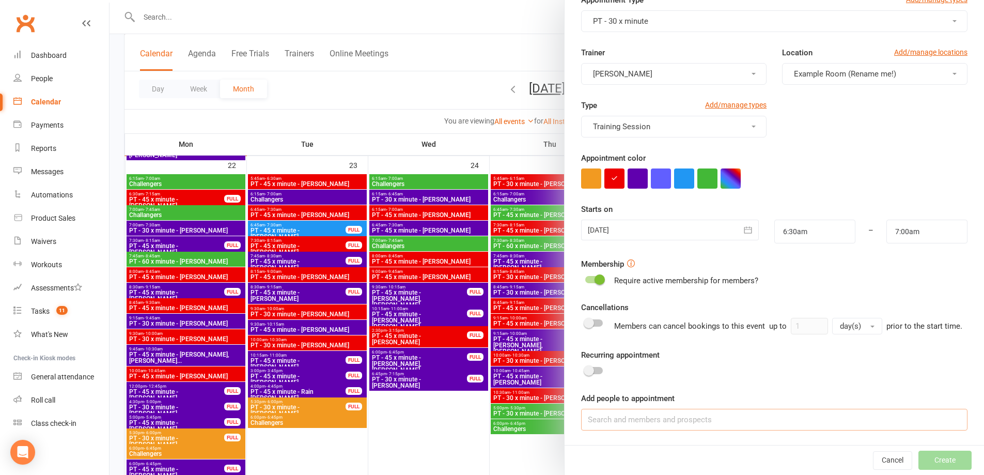
click at [675, 421] on input at bounding box center [774, 420] width 386 height 22
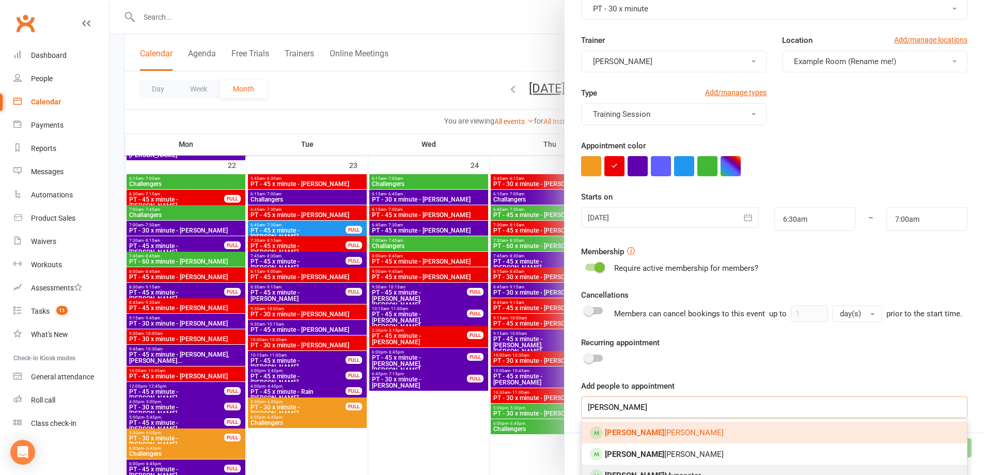
scroll to position [132, 0]
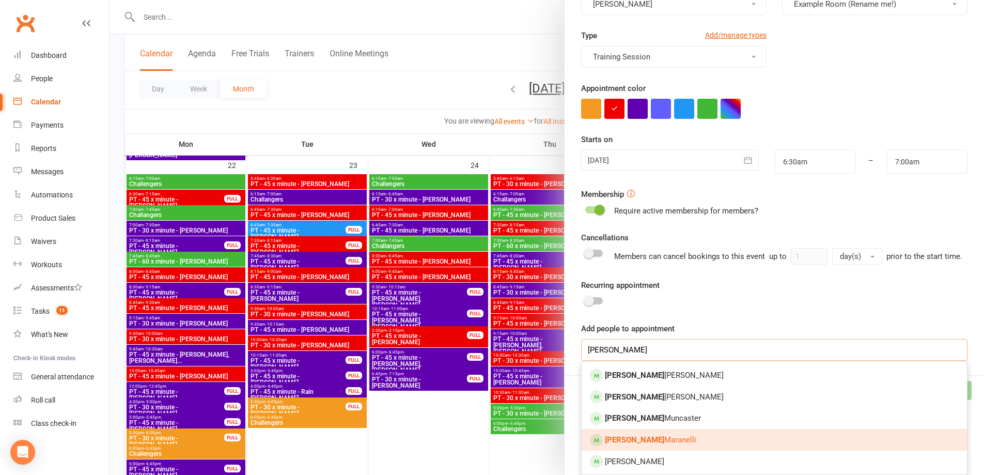
type input "Nick"
click at [650, 441] on link "Nick Maranelli" at bounding box center [774, 440] width 385 height 22
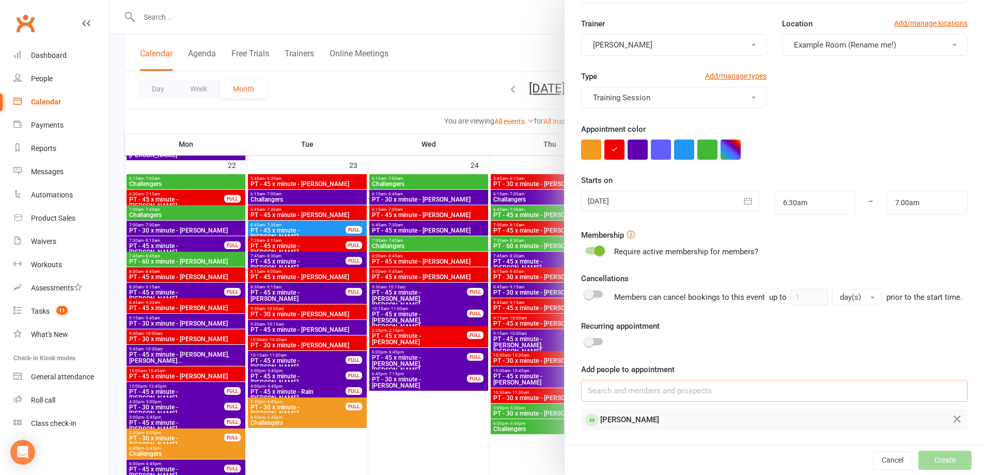
scroll to position [91, 0]
click at [918, 453] on button "Create" at bounding box center [944, 459] width 53 height 19
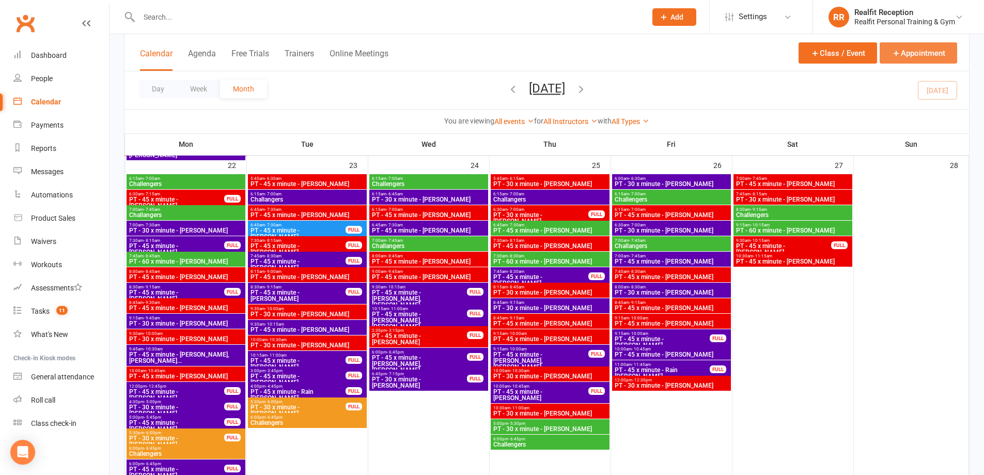
click at [900, 54] on button "Appointment" at bounding box center [918, 52] width 77 height 21
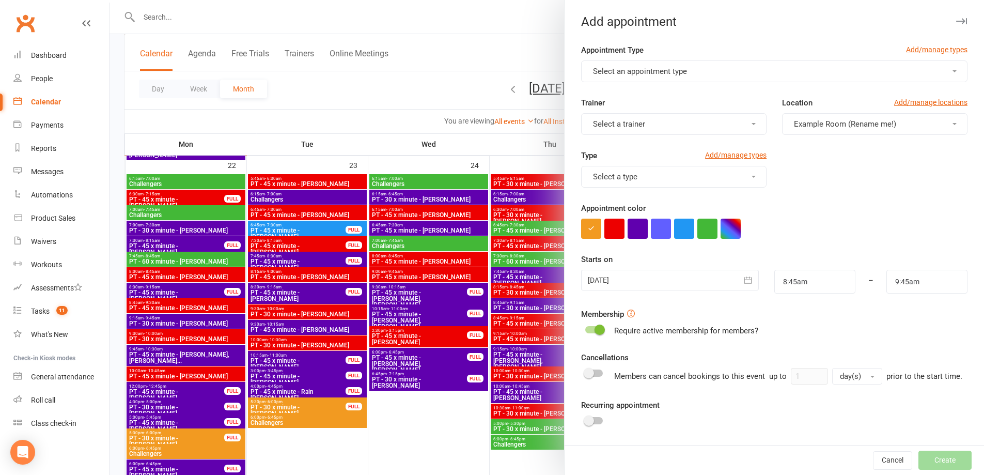
click at [720, 65] on button "Select an appointment type" at bounding box center [774, 71] width 386 height 22
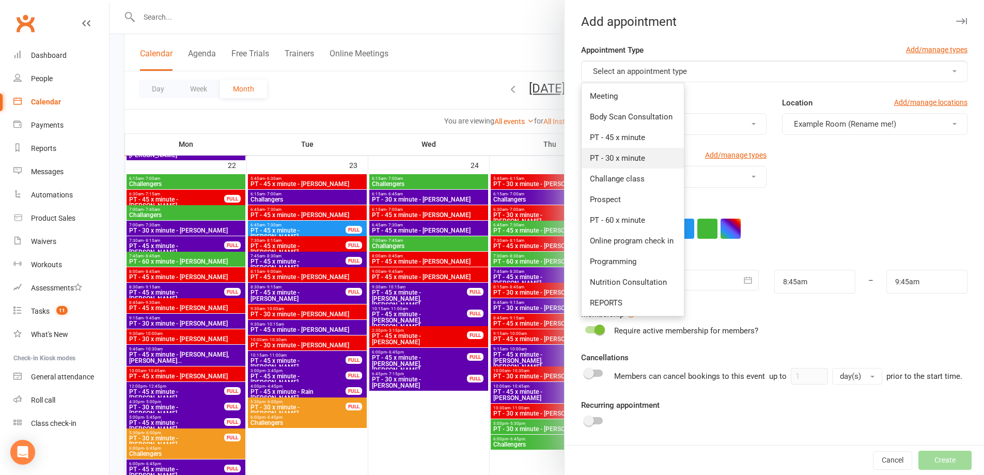
click at [623, 152] on link "PT - 30 x minute" at bounding box center [633, 158] width 102 height 21
type input "9:15am"
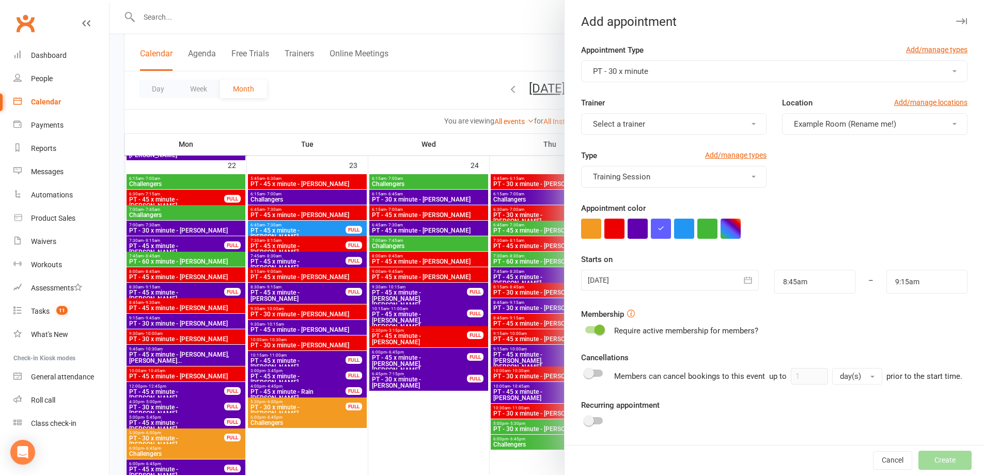
click at [634, 128] on span "Select a trainer" at bounding box center [619, 123] width 52 height 9
click at [622, 228] on span "David Smethurst" at bounding box center [619, 231] width 59 height 9
click at [623, 178] on span "Training Session" at bounding box center [621, 176] width 57 height 9
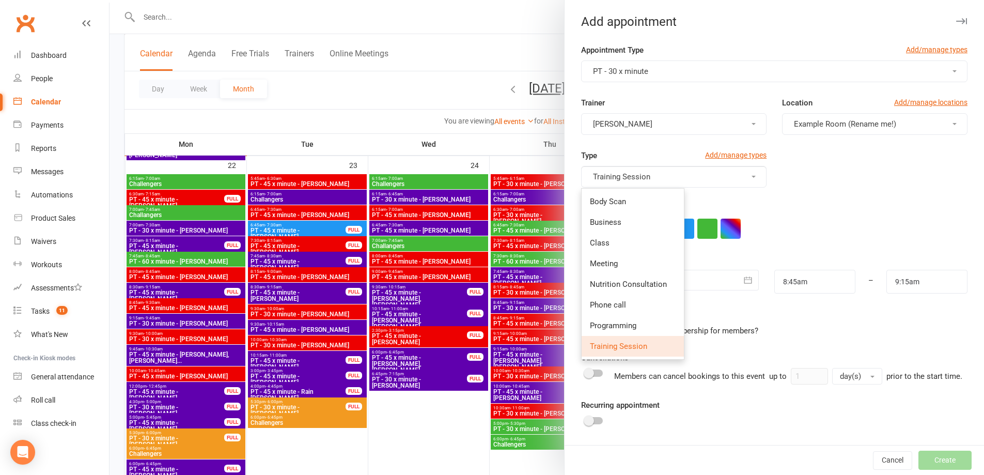
click at [617, 346] on span "Training Session" at bounding box center [618, 345] width 57 height 9
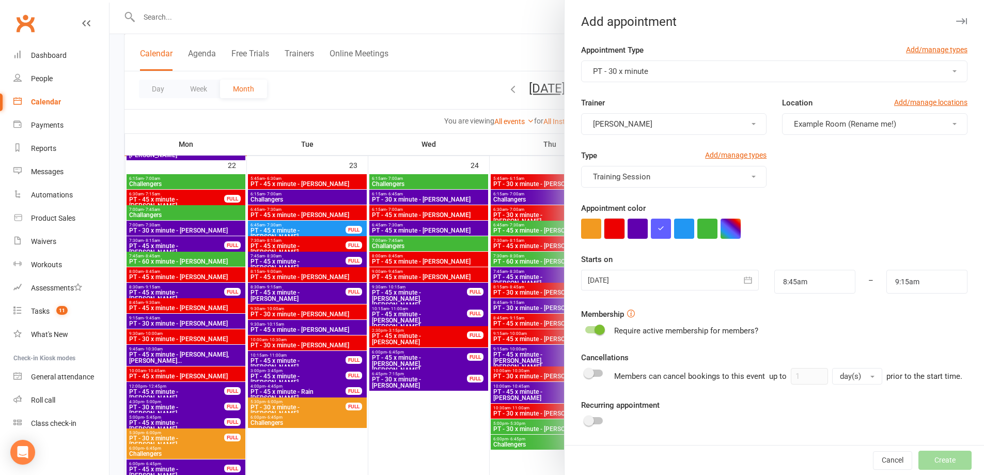
click at [610, 227] on button "button" at bounding box center [614, 228] width 20 height 20
click at [743, 281] on icon "button" at bounding box center [748, 280] width 10 height 10
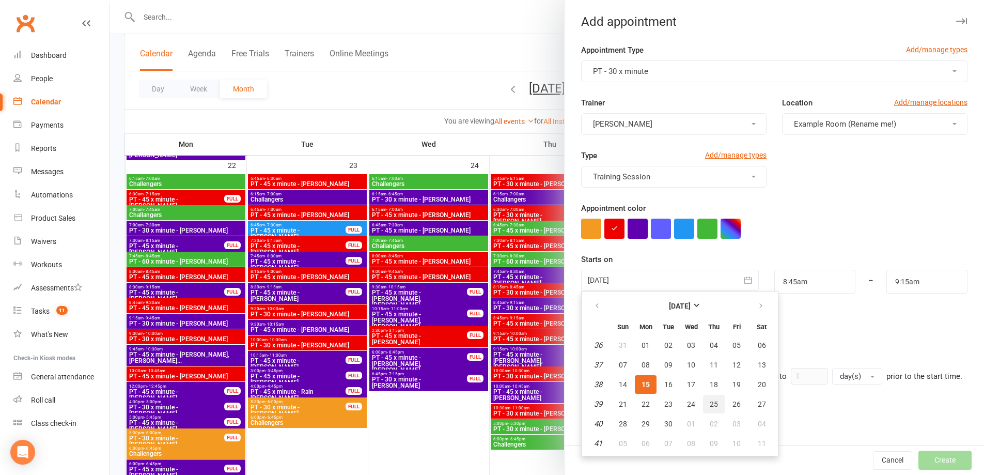
drag, startPoint x: 712, startPoint y: 403, endPoint x: 765, endPoint y: 358, distance: 69.6
click at [712, 403] on span "25" at bounding box center [714, 404] width 8 height 8
type input "25 Sep 2025"
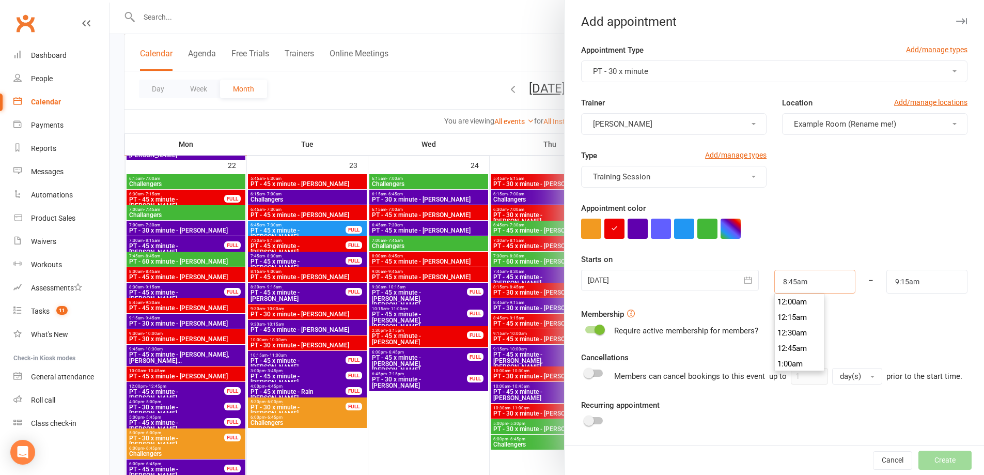
click at [811, 284] on input "8:45am" at bounding box center [814, 282] width 81 height 24
type input "7:00am"
drag, startPoint x: 791, startPoint y: 309, endPoint x: 869, endPoint y: 290, distance: 80.3
click at [793, 308] on li "7:00am" at bounding box center [800, 311] width 50 height 15
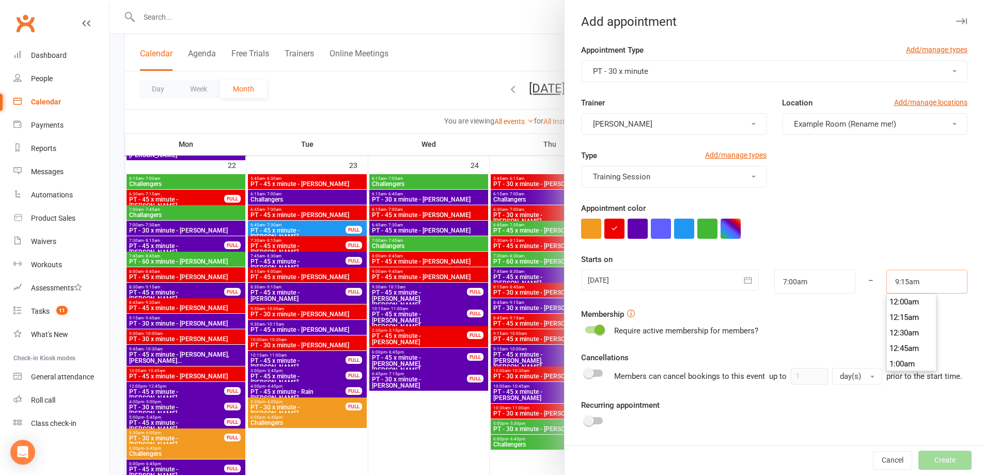
click at [906, 280] on input "9:15am" at bounding box center [926, 282] width 81 height 24
type input "7:30am"
click at [901, 316] on li "7:30am" at bounding box center [912, 311] width 50 height 15
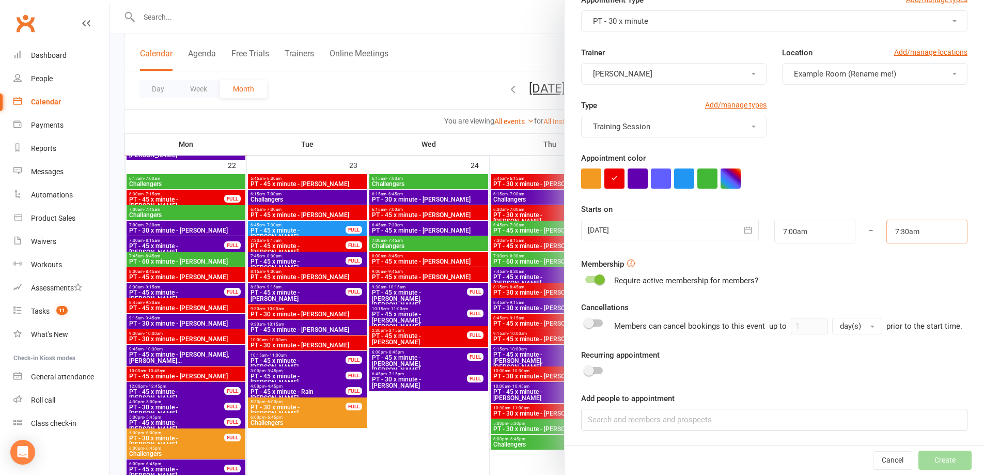
scroll to position [1343, 0]
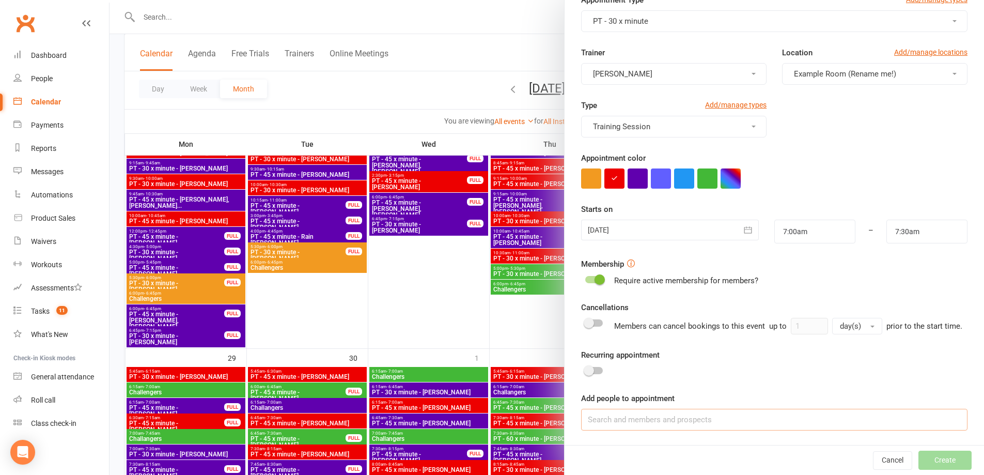
click at [656, 420] on input at bounding box center [774, 420] width 386 height 22
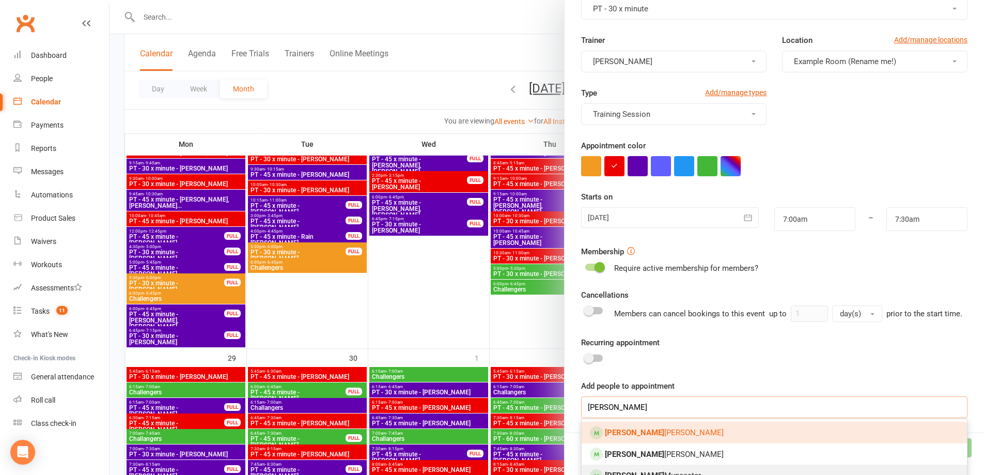
scroll to position [132, 0]
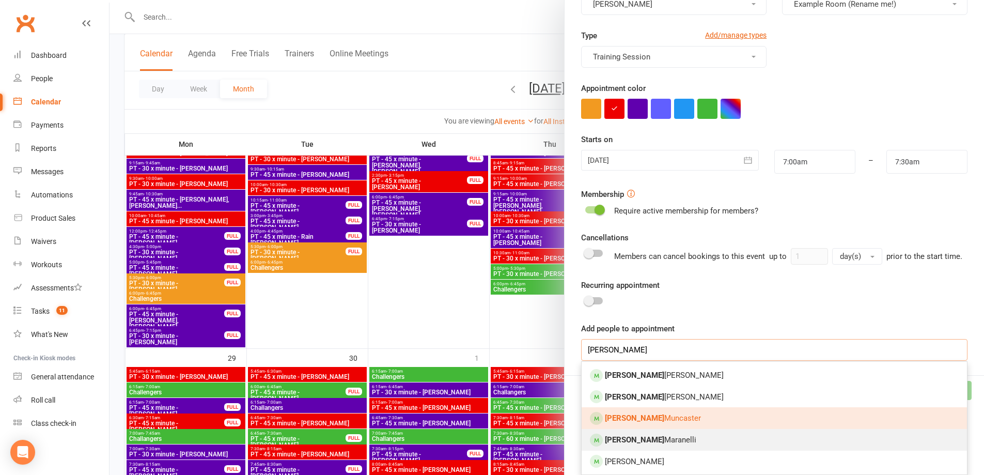
type input "Nick"
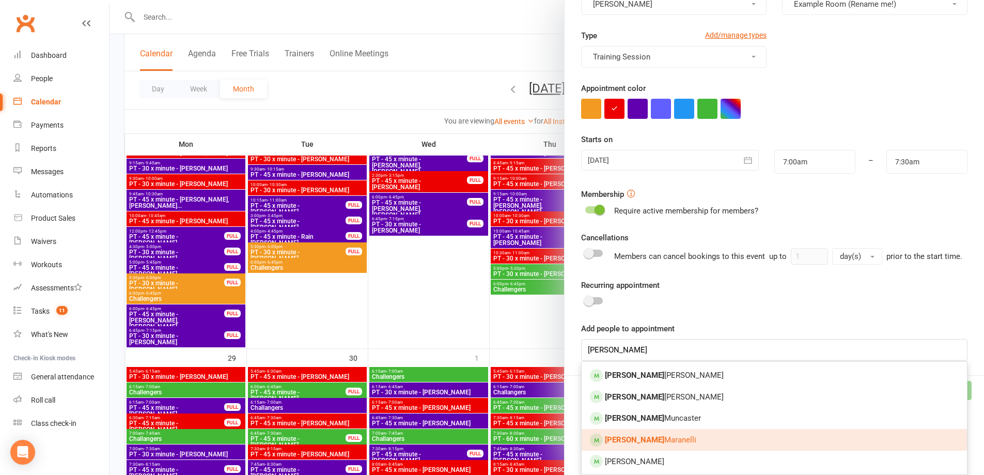
click at [650, 436] on span "Nick Maranelli" at bounding box center [650, 439] width 91 height 9
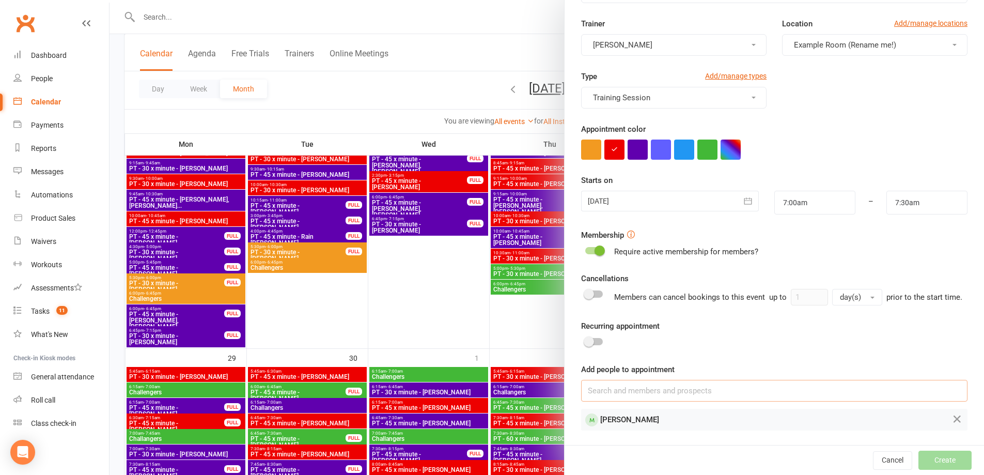
scroll to position [91, 0]
click at [936, 459] on button "Create" at bounding box center [944, 459] width 53 height 19
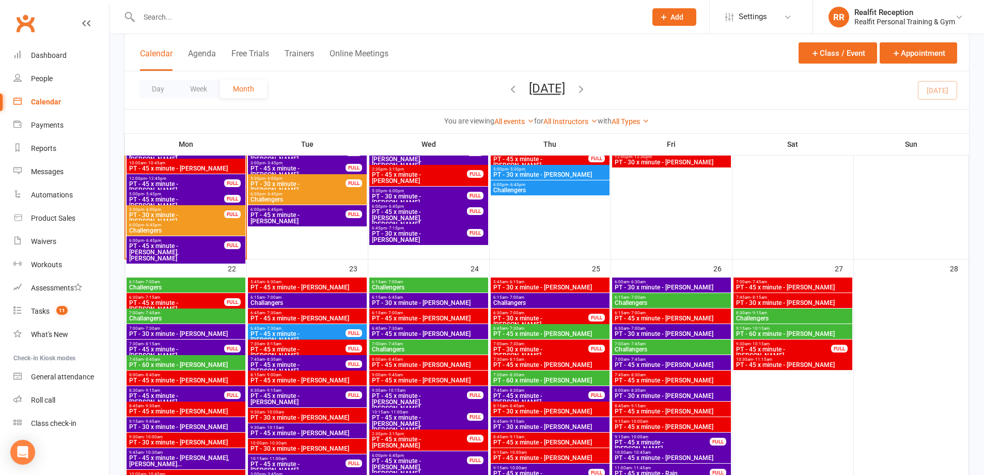
scroll to position [826, 0]
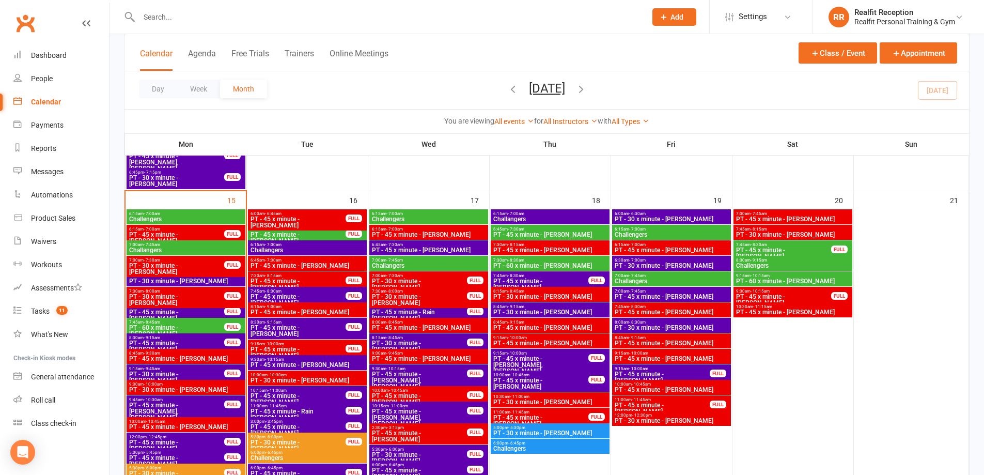
click at [320, 278] on span "PT - 45 x minute - Chris Nielsen" at bounding box center [298, 284] width 96 height 12
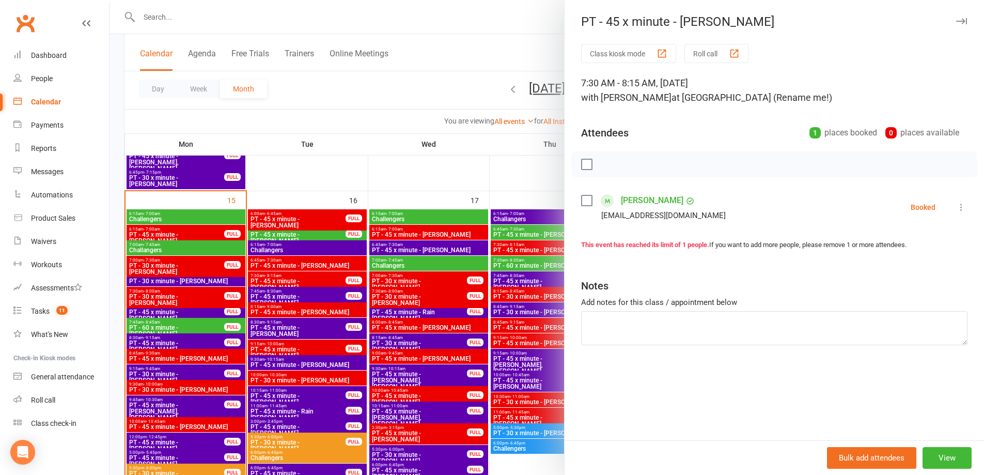
click at [956, 209] on icon at bounding box center [961, 207] width 10 height 10
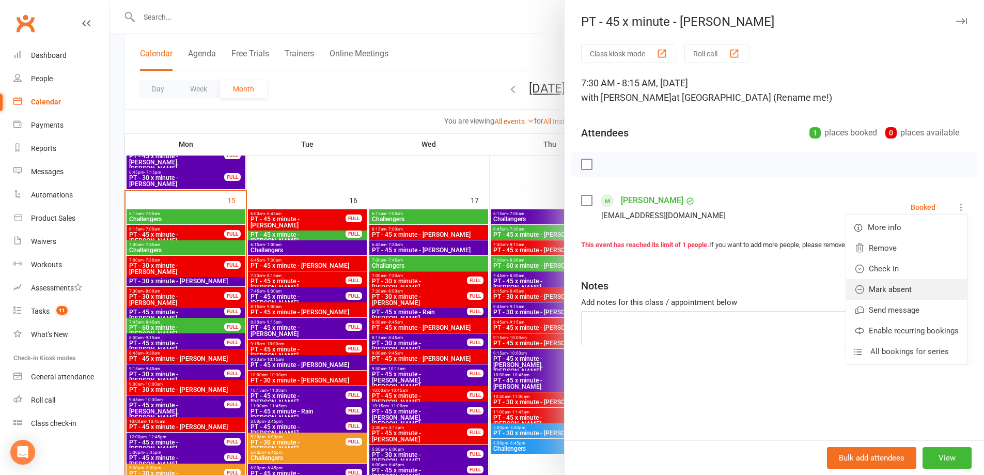
click at [912, 289] on link "Mark absent" at bounding box center [906, 289] width 121 height 21
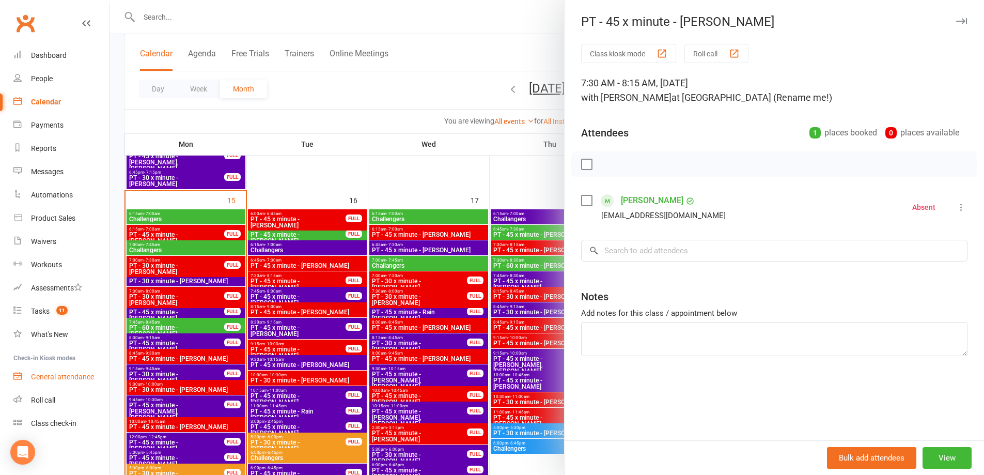
click at [43, 375] on div "General attendance" at bounding box center [62, 376] width 63 height 8
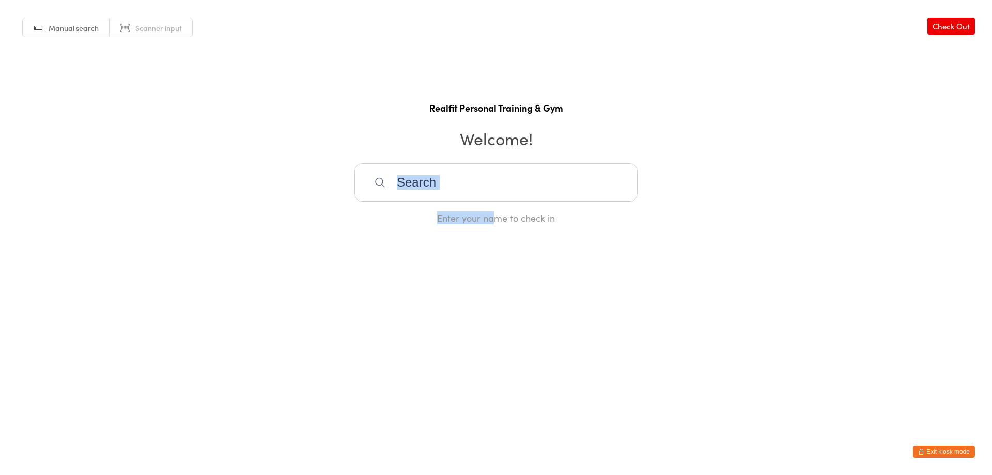
click at [494, 187] on input "search" at bounding box center [495, 182] width 283 height 38
click at [495, 184] on input "search" at bounding box center [495, 182] width 283 height 38
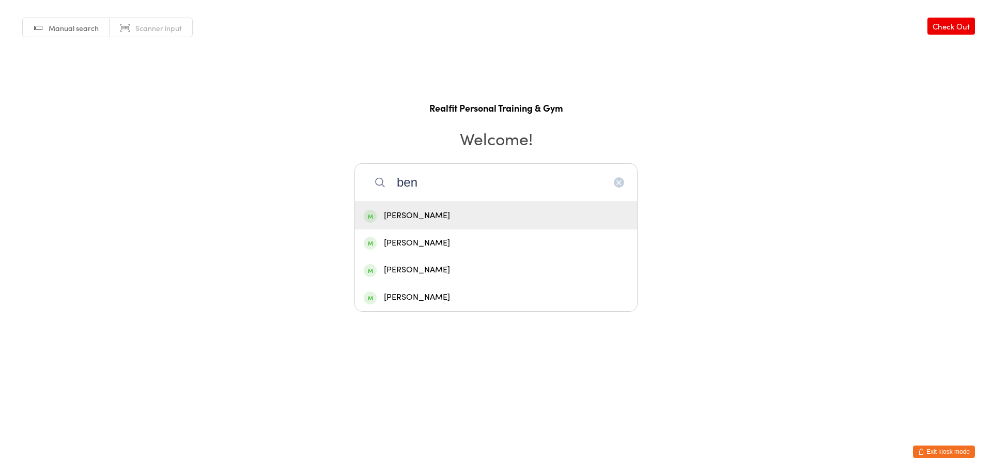
type input "ben"
click at [430, 221] on div "[PERSON_NAME]" at bounding box center [496, 216] width 264 height 14
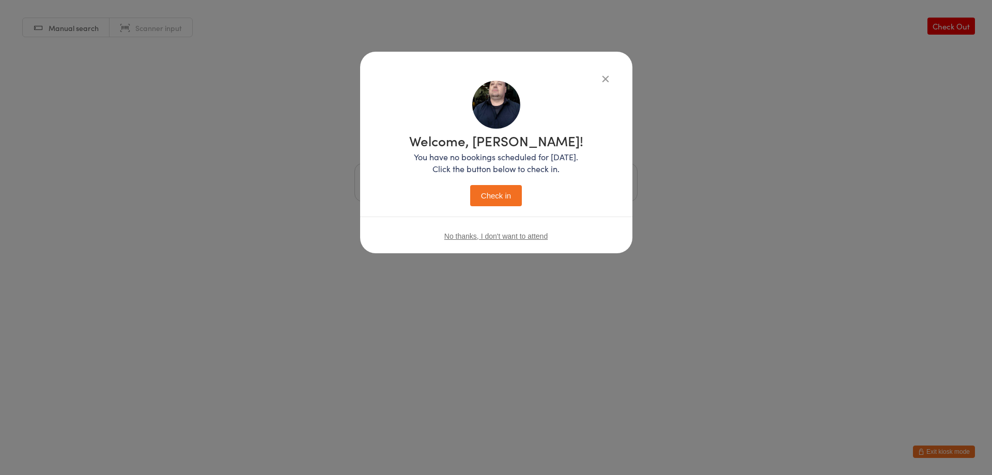
click at [478, 197] on button "Check in" at bounding box center [496, 195] width 52 height 21
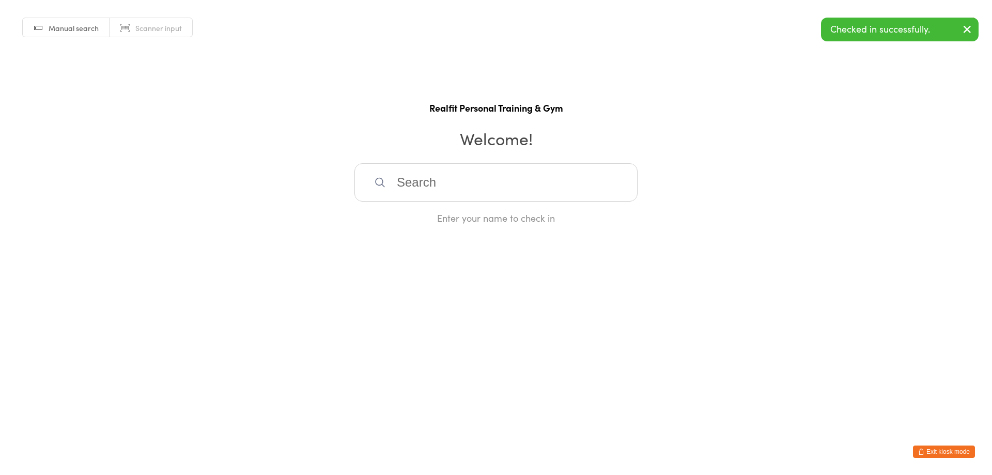
click at [475, 196] on input "search" at bounding box center [495, 182] width 283 height 38
click at [475, 195] on input "search" at bounding box center [495, 182] width 283 height 38
type input "fion"
click at [398, 210] on div "[PERSON_NAME]" at bounding box center [496, 216] width 264 height 14
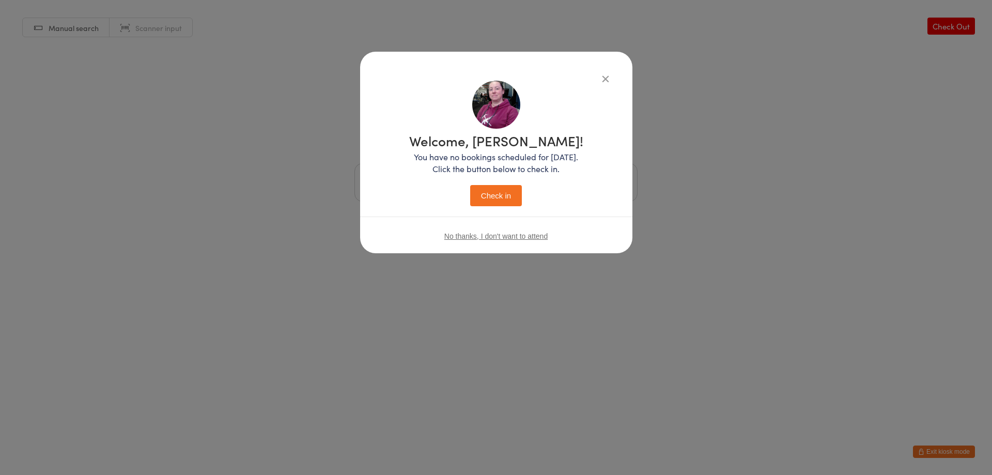
click at [511, 191] on button "Check in" at bounding box center [496, 195] width 52 height 21
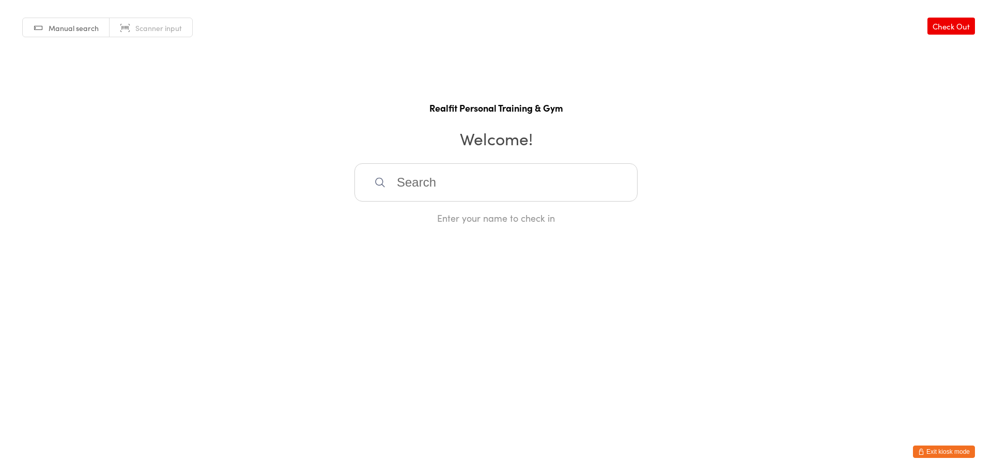
click at [514, 194] on input "search" at bounding box center [495, 182] width 283 height 38
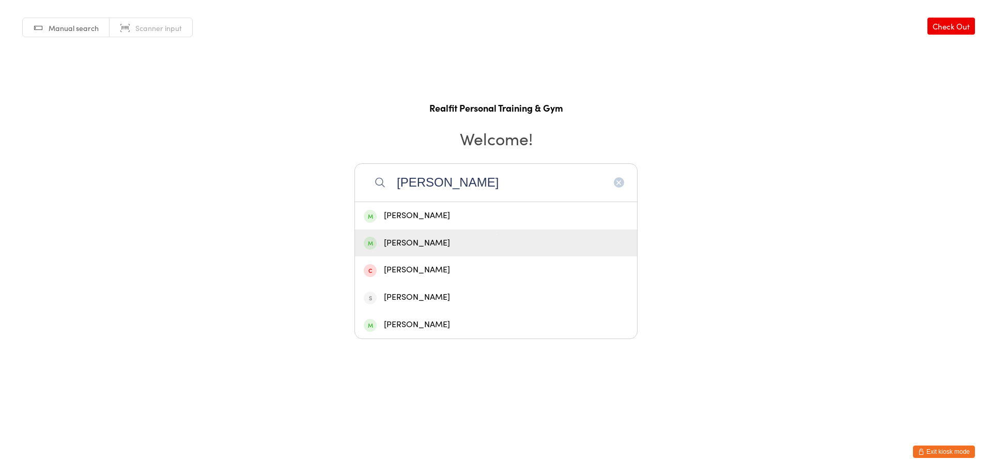
type input "[PERSON_NAME]"
click at [434, 245] on div "[PERSON_NAME]" at bounding box center [496, 243] width 264 height 14
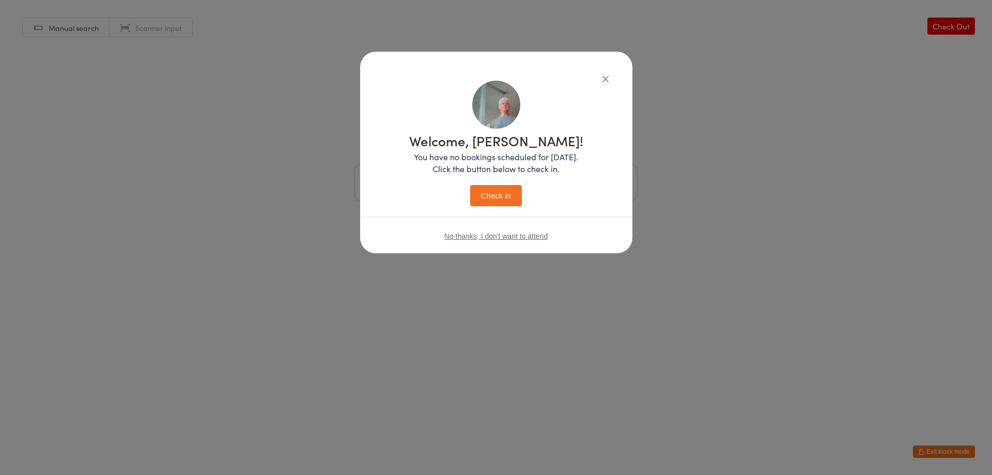
click at [492, 198] on button "Check in" at bounding box center [496, 195] width 52 height 21
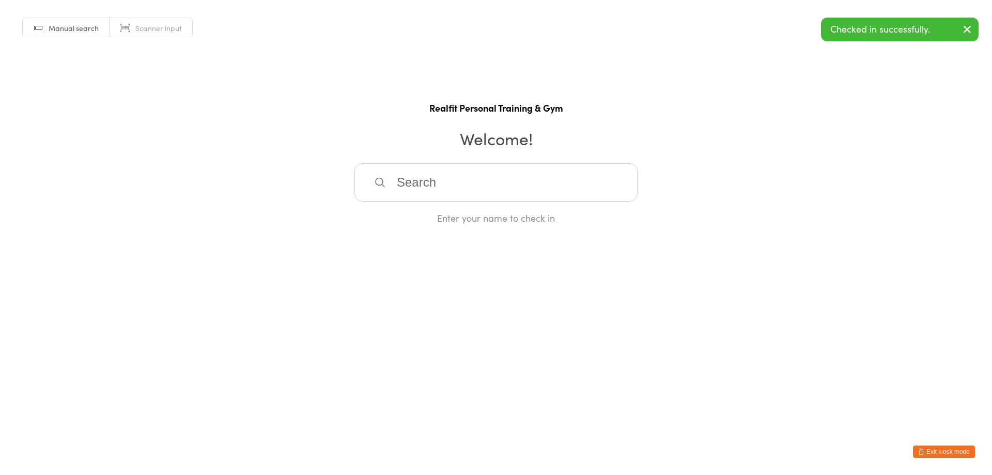
click at [485, 192] on input "search" at bounding box center [495, 182] width 283 height 38
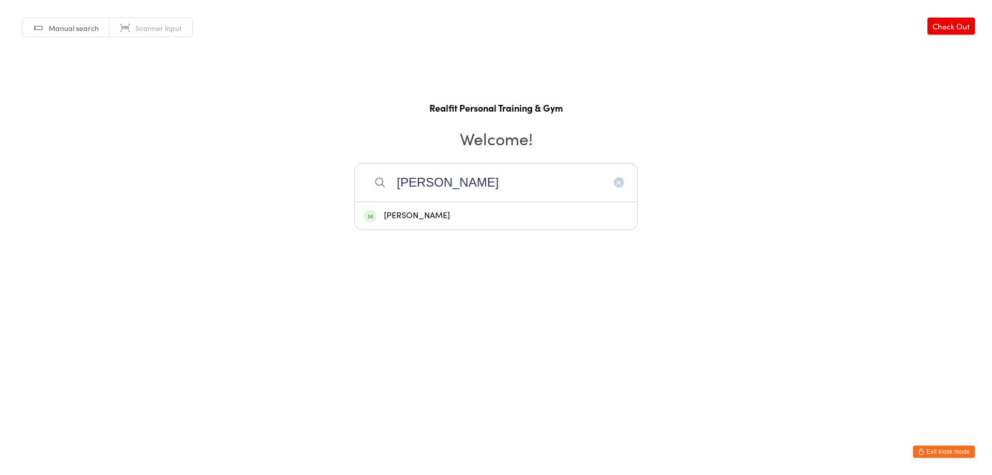
type input "[PERSON_NAME]"
click at [457, 215] on div "[PERSON_NAME]" at bounding box center [496, 216] width 264 height 14
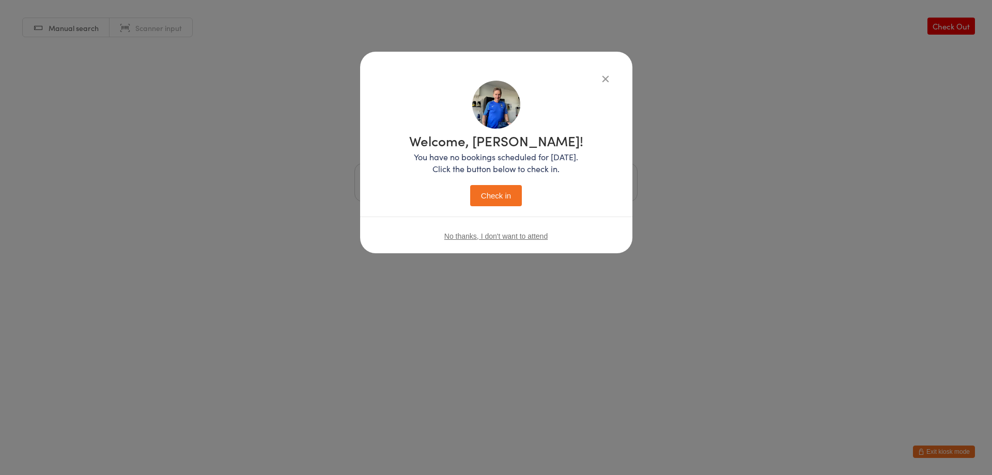
click at [480, 195] on button "Check in" at bounding box center [496, 195] width 52 height 21
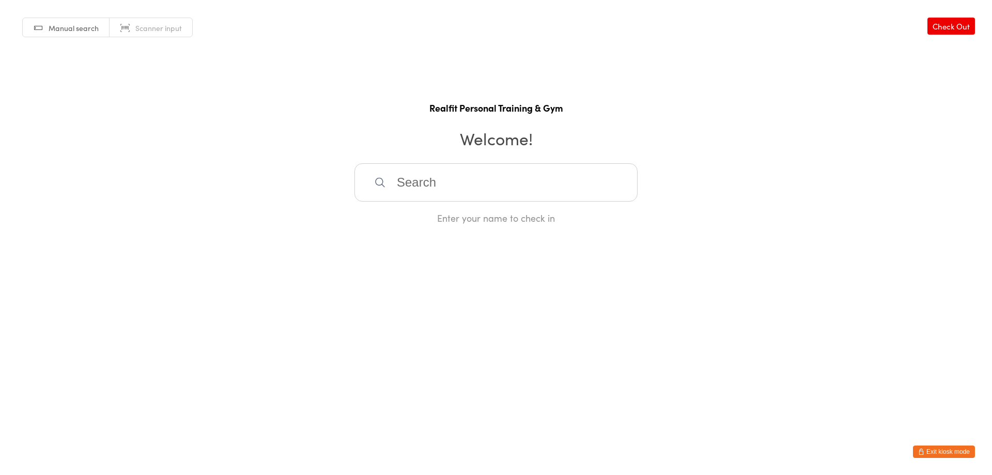
click at [566, 188] on input "search" at bounding box center [495, 182] width 283 height 38
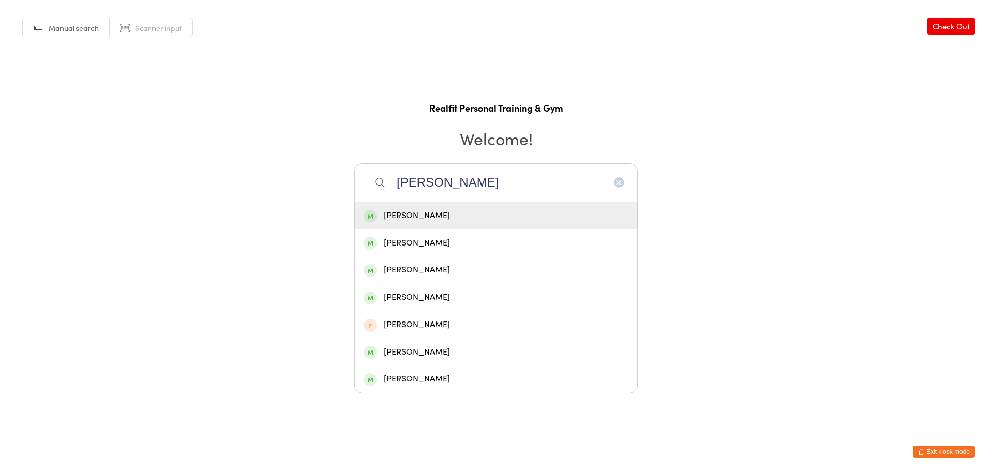
type input "[PERSON_NAME]"
click at [525, 209] on div "[PERSON_NAME]" at bounding box center [496, 216] width 264 height 14
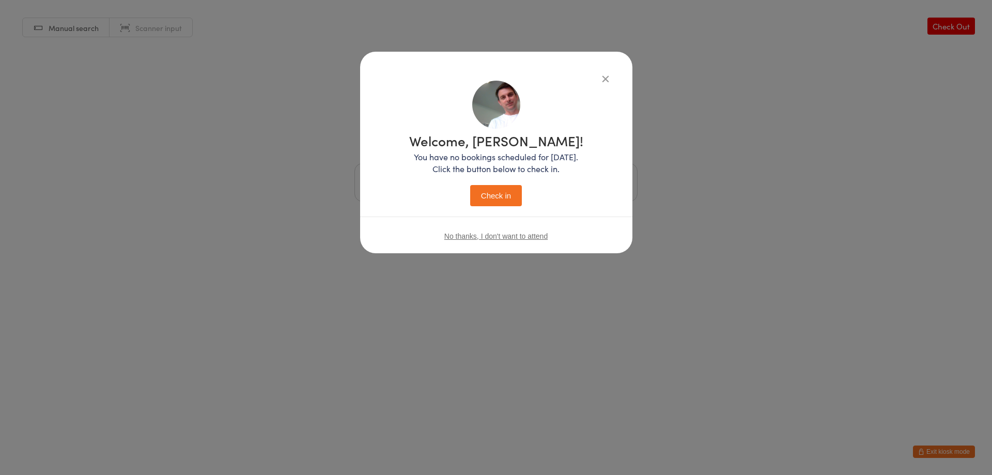
click at [498, 191] on button "Check in" at bounding box center [496, 195] width 52 height 21
